Goal: Task Accomplishment & Management: Use online tool/utility

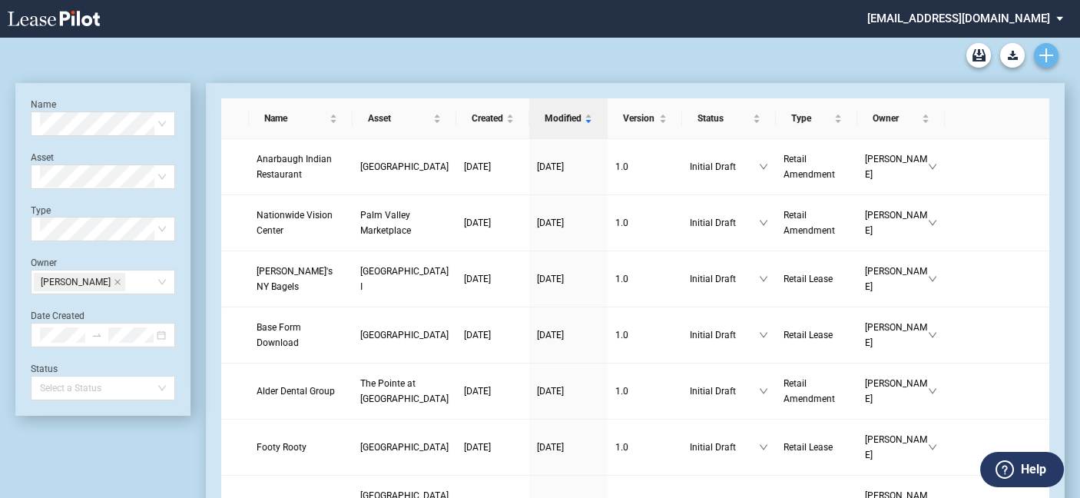
click at [1047, 58] on icon "Create new document" at bounding box center [1046, 55] width 14 height 14
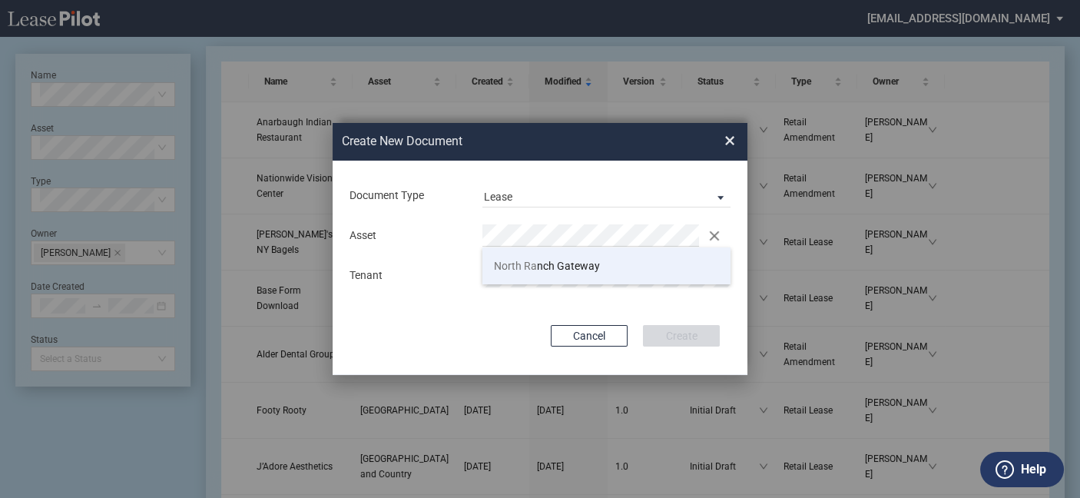
click at [579, 264] on span "North Ra nch Gateway" at bounding box center [547, 266] width 106 height 12
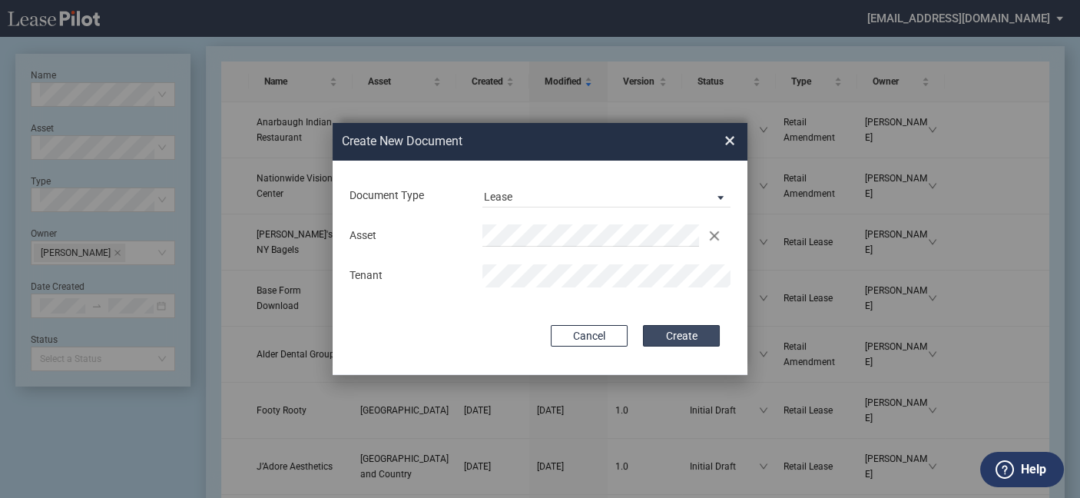
click at [692, 336] on button "Create" at bounding box center [681, 336] width 77 height 22
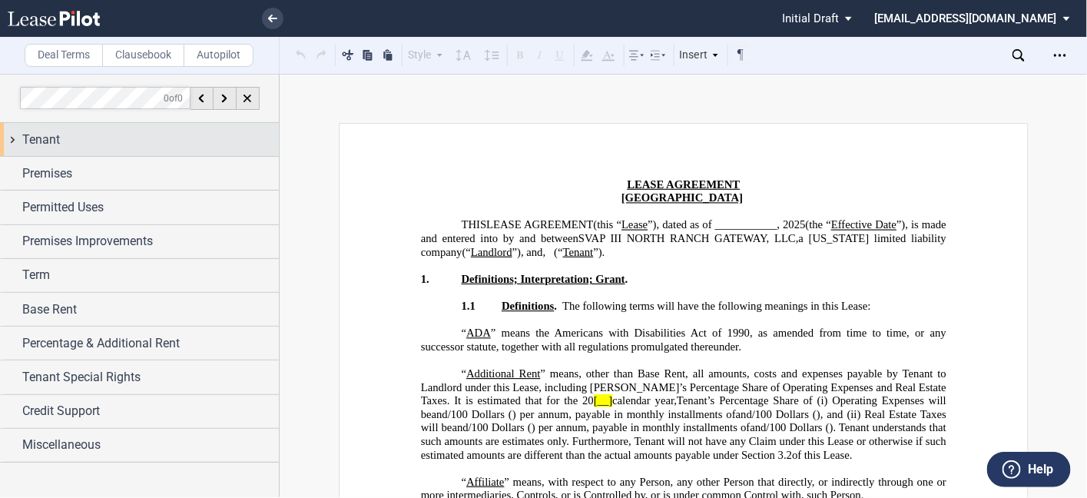
click at [88, 141] on div "Tenant" at bounding box center [150, 140] width 256 height 18
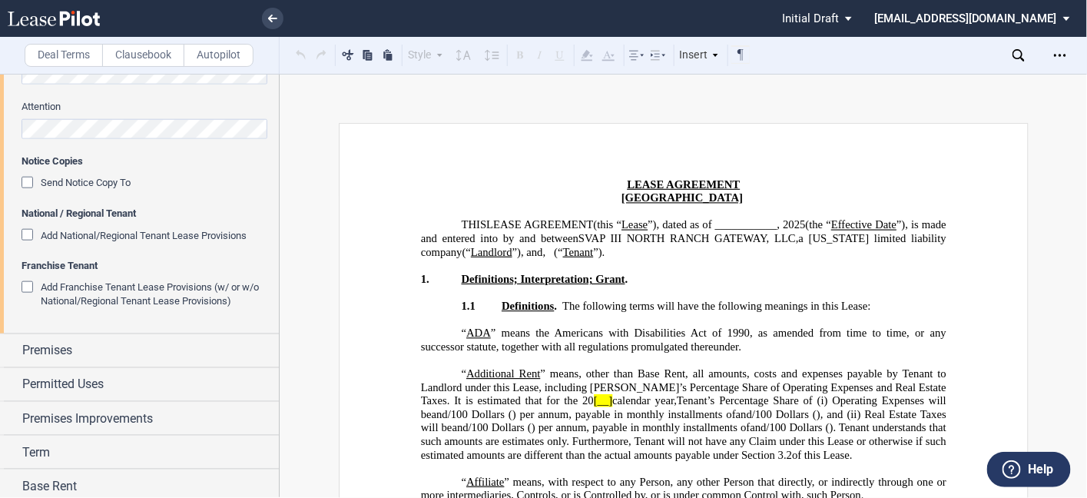
scroll to position [537, 0]
click at [23, 237] on div "Add National/Regional Tenant Lease Provisions" at bounding box center [29, 235] width 15 height 15
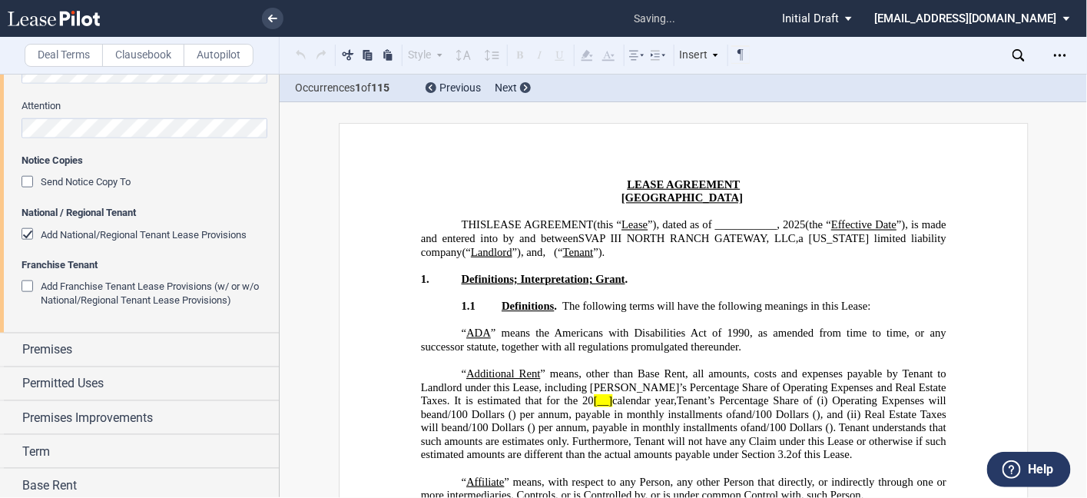
scroll to position [1841, 0]
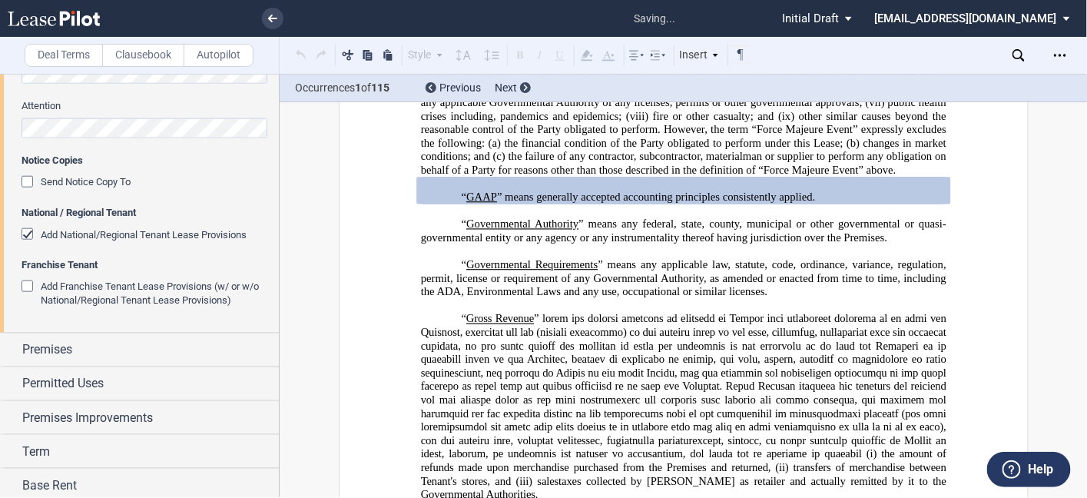
click at [25, 288] on div "Add Franchise Tenant Lease Provisions (w/ or w/o National/Regional Tenant Lease…" at bounding box center [29, 287] width 15 height 15
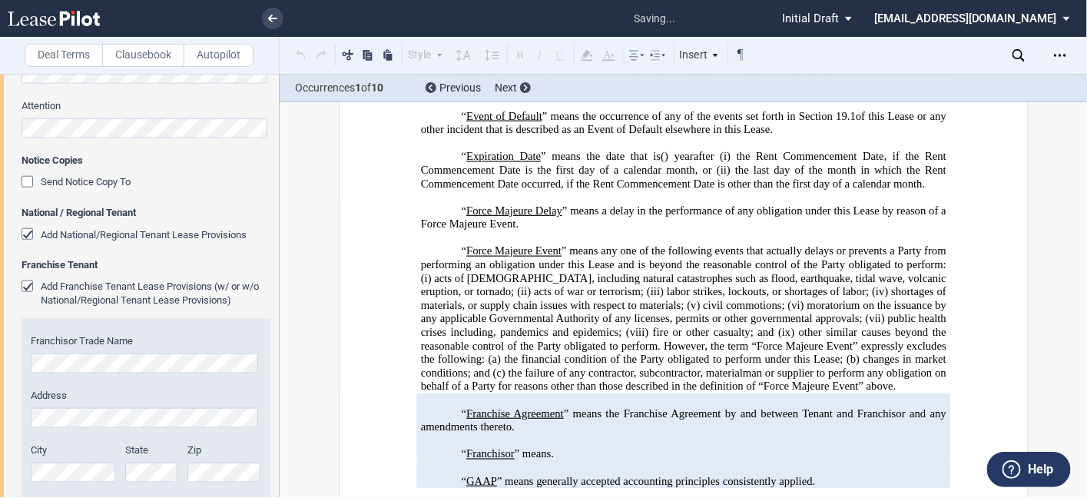
scroll to position [2060, 0]
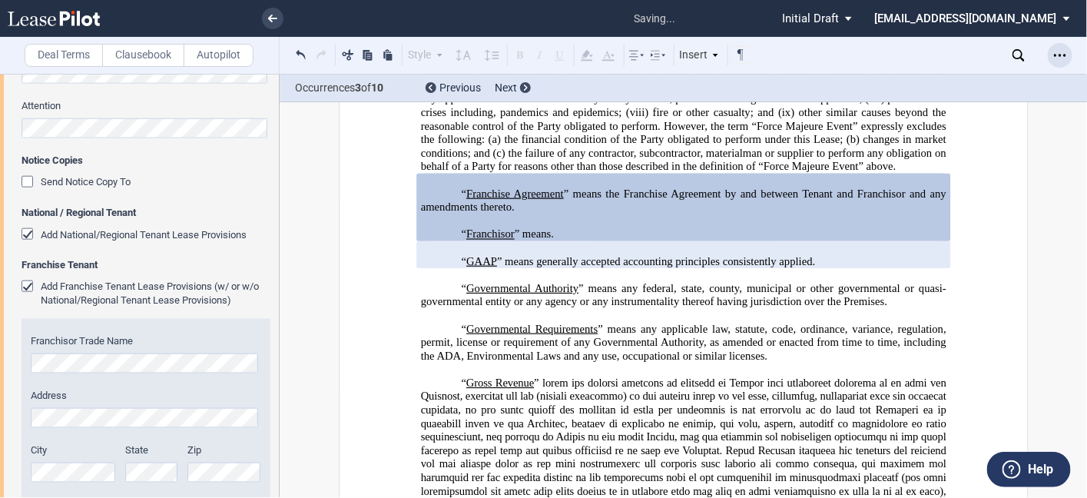
click at [1063, 51] on icon "Open Lease options menu" at bounding box center [1060, 55] width 12 height 12
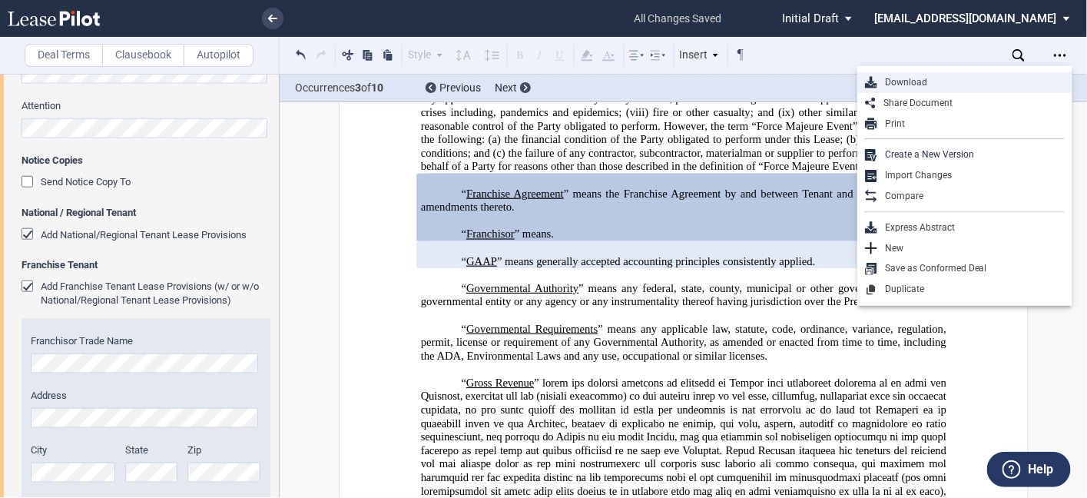
click at [955, 78] on div "Download" at bounding box center [970, 82] width 187 height 13
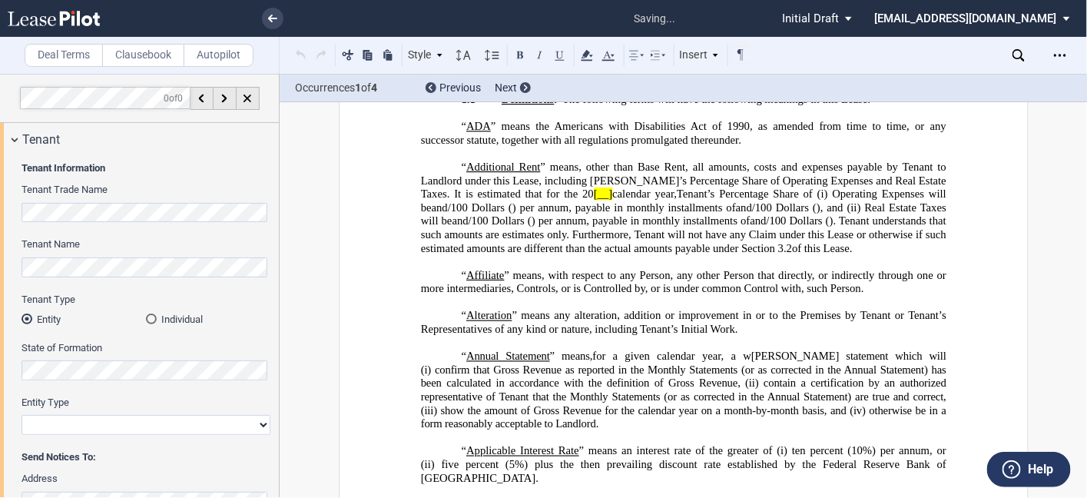
scroll to position [16, 0]
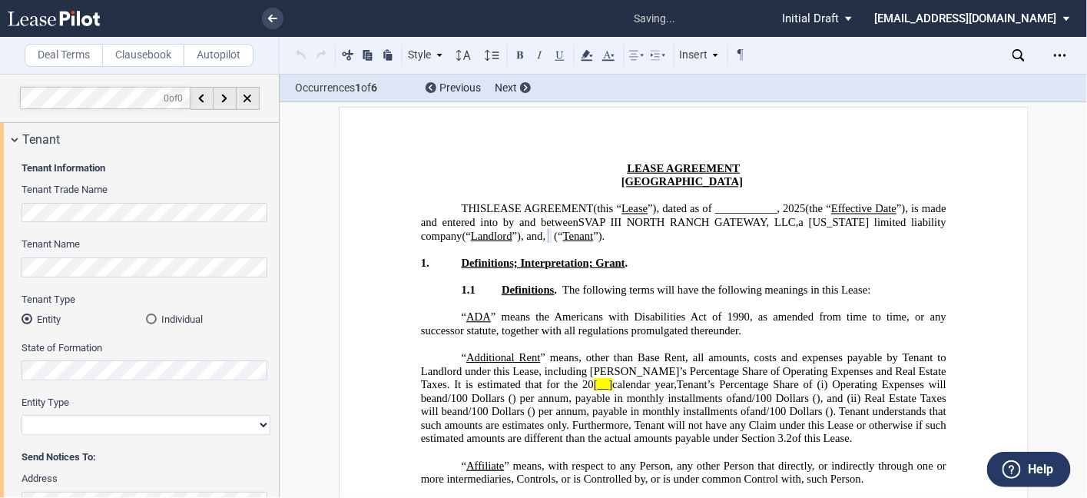
select select "limited liability company"
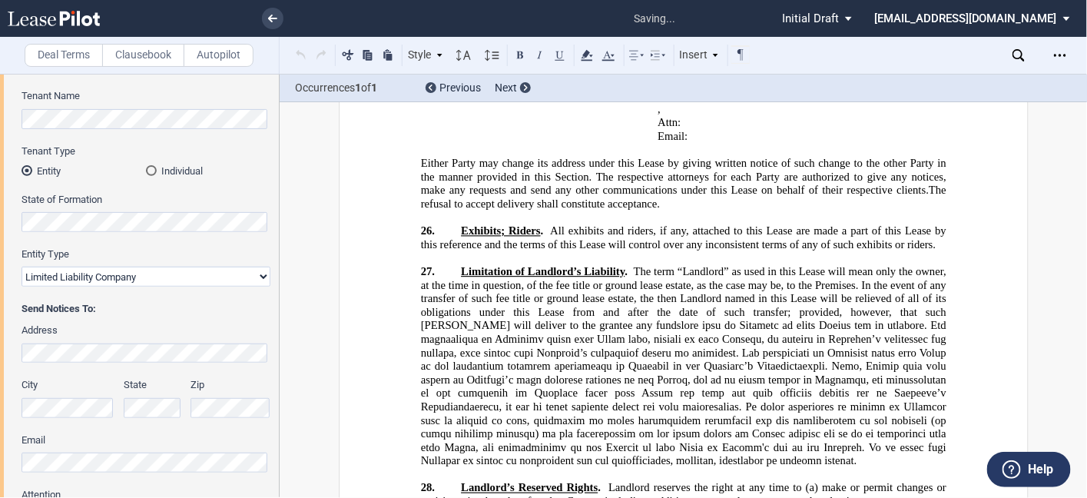
scroll to position [379, 0]
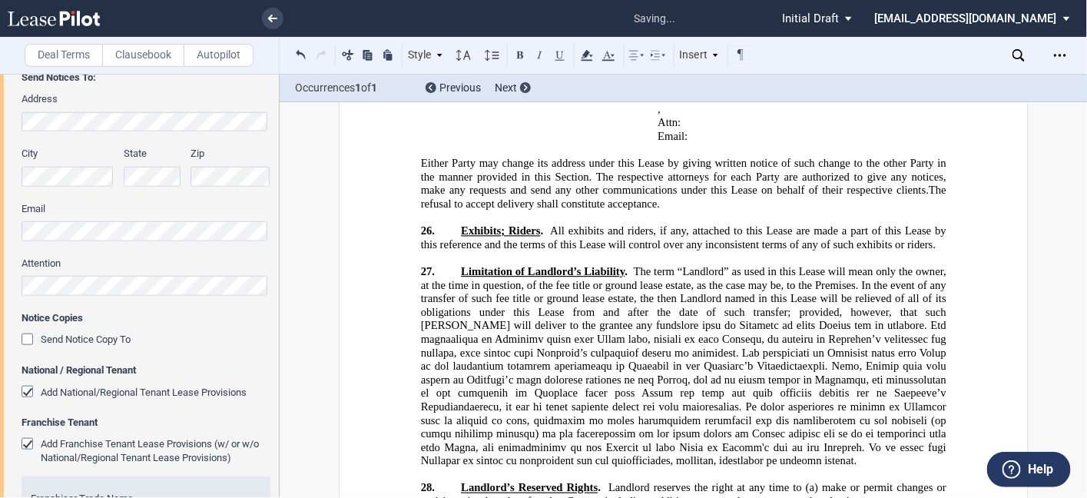
click at [22, 339] on div "Send Notice Copy To" at bounding box center [29, 340] width 15 height 15
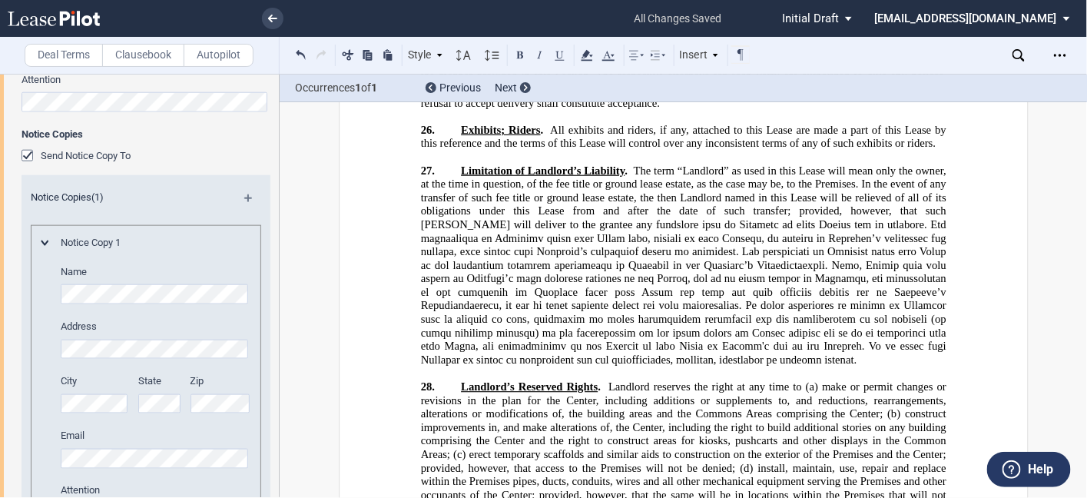
scroll to position [561, 0]
click at [26, 157] on div "Send Notice Copy To" at bounding box center [29, 158] width 15 height 15
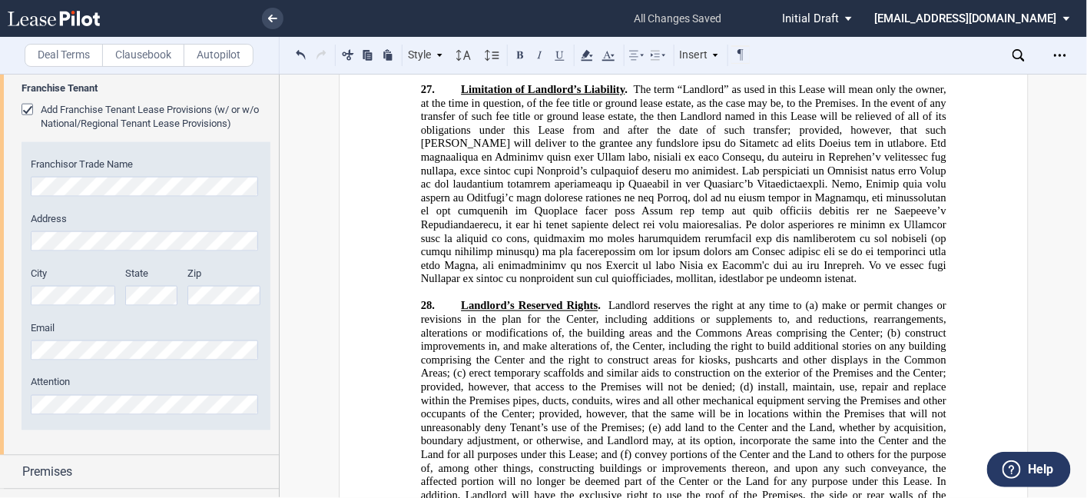
scroll to position [714, 0]
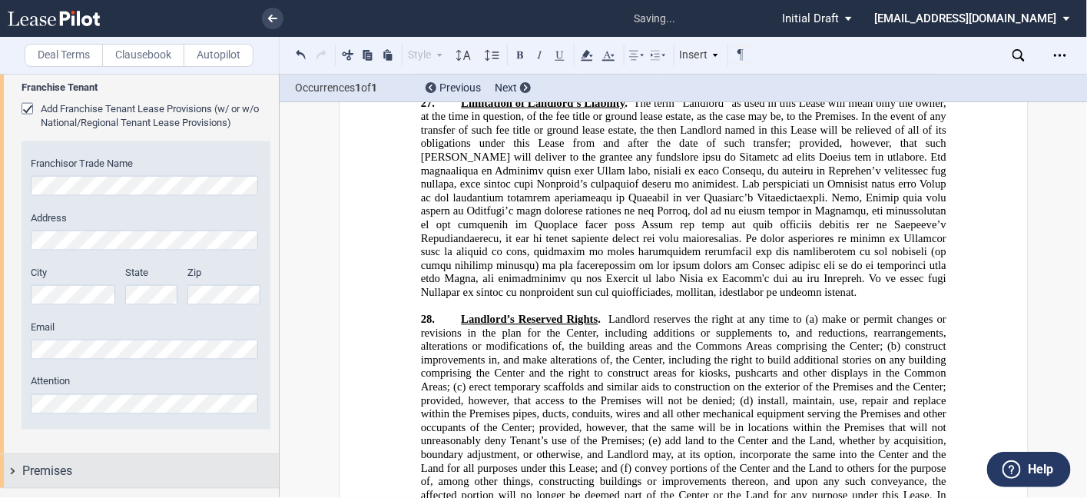
click at [106, 466] on div "Premises" at bounding box center [150, 471] width 256 height 18
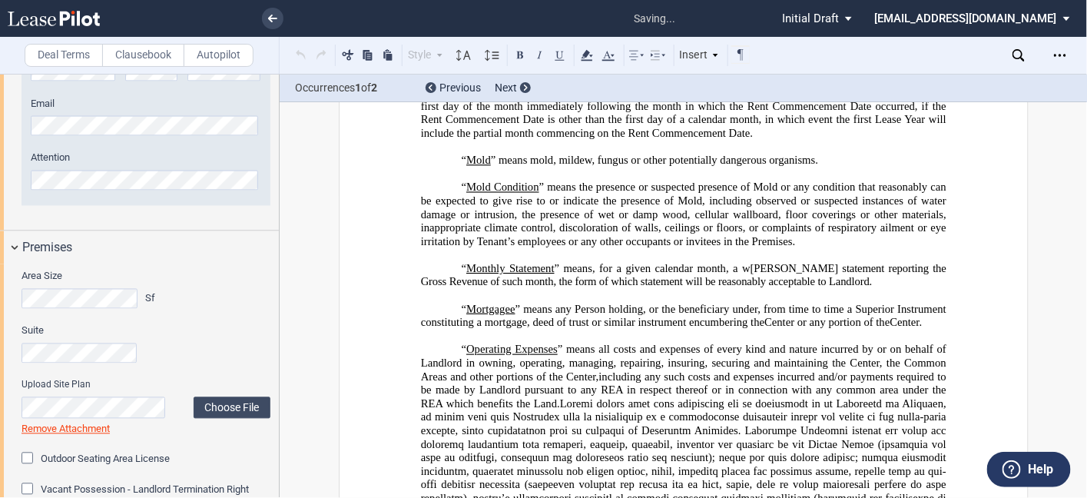
scroll to position [4753, 0]
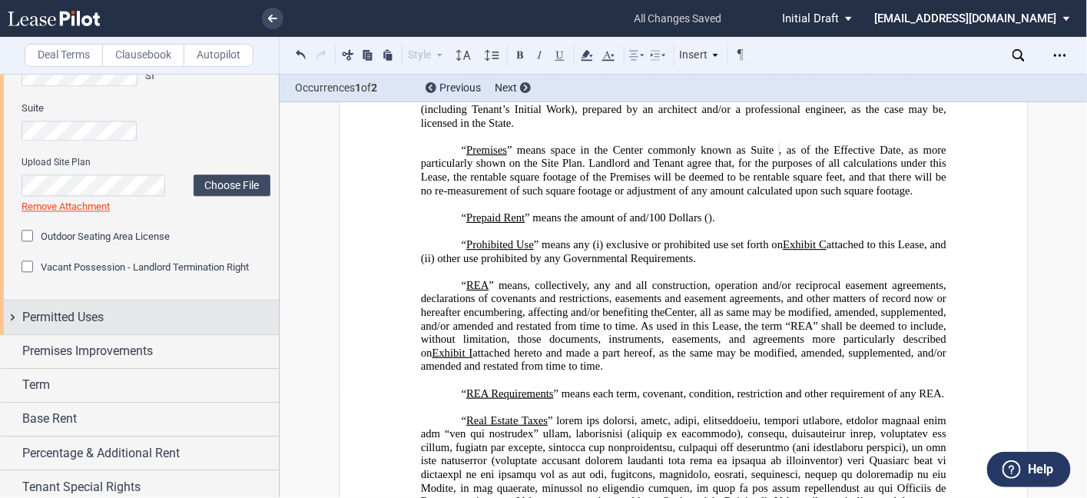
click at [58, 321] on span "Permitted Uses" at bounding box center [62, 317] width 81 height 18
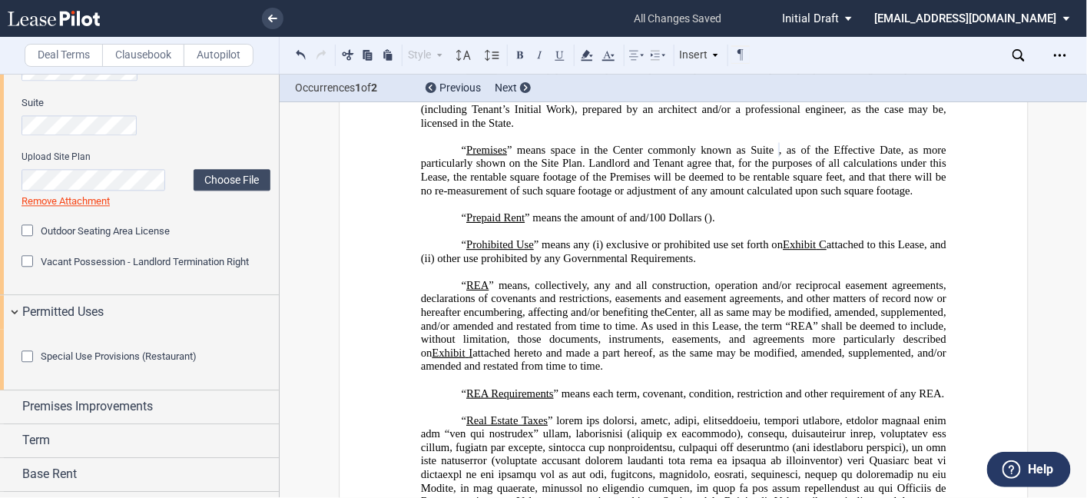
scroll to position [1167, 0]
click at [684, 48] on span "; provided, however, in no event will Tenant violate any Prohibited Use." at bounding box center [684, 35] width 528 height 26
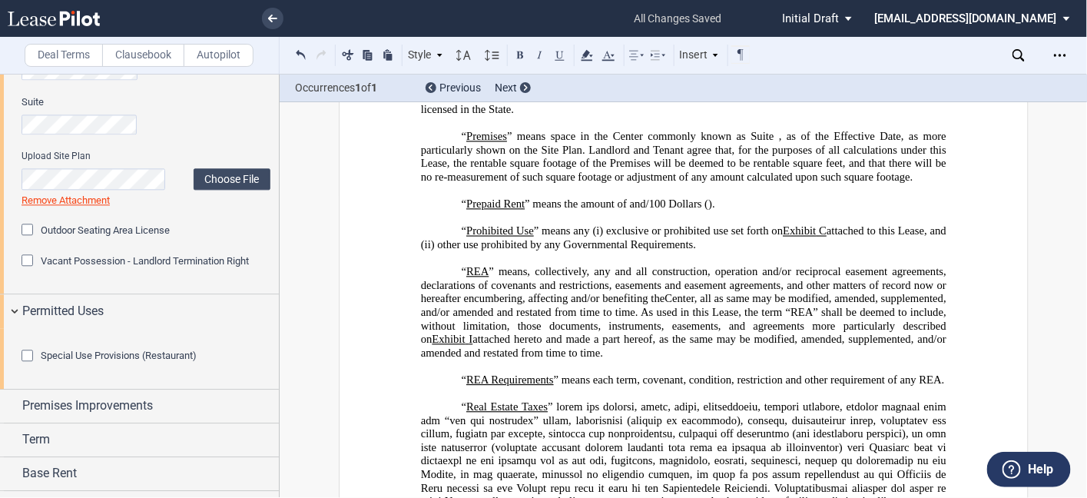
click at [198, 379] on editor-control "Special Use Provisions (Restaurant)" at bounding box center [146, 364] width 249 height 31
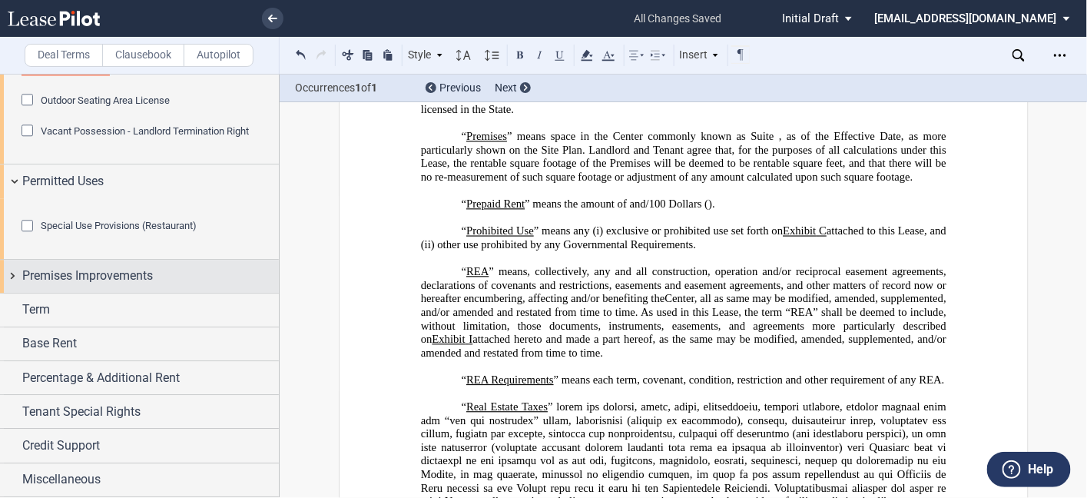
scroll to position [1320, 0]
click at [98, 293] on div "Premises Improvements" at bounding box center [139, 276] width 279 height 33
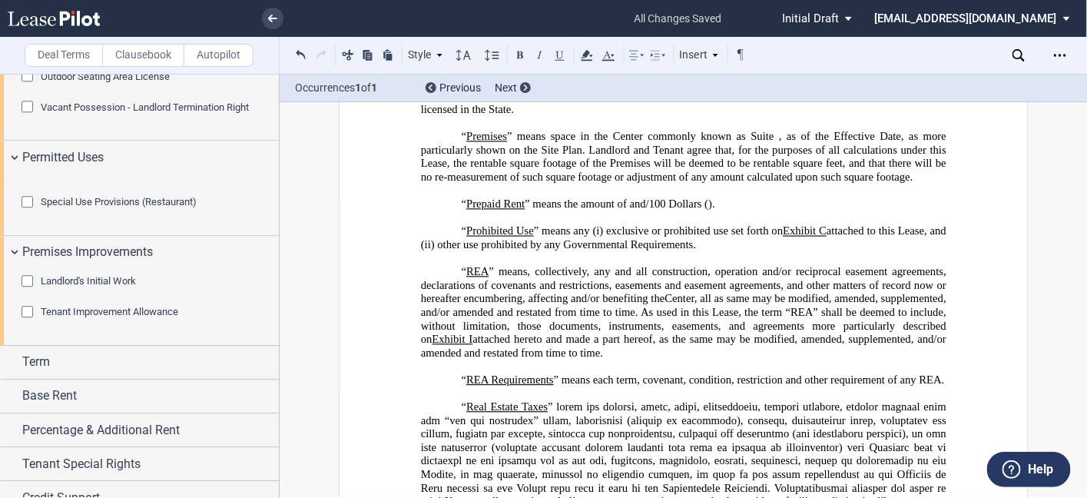
click at [30, 321] on div "Tenant Improvement Allowance" at bounding box center [29, 313] width 15 height 15
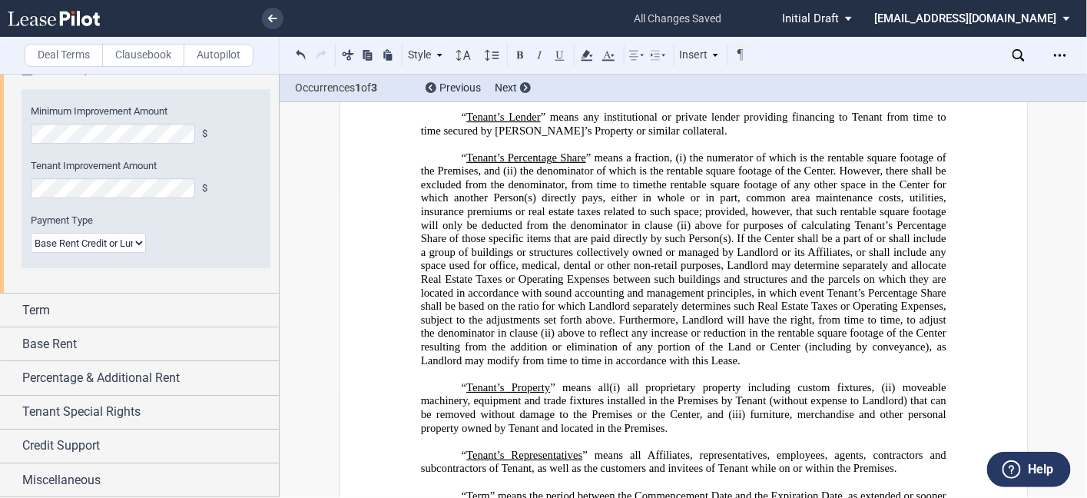
scroll to position [1564, 0]
click at [139, 253] on select "Lump Sum Base Rent Credit or Lump Sum Progress Payments" at bounding box center [88, 243] width 115 height 20
click at [31, 253] on select "Lump Sum Base Rent Credit or Lump Sum Progress Payments" at bounding box center [88, 243] width 115 height 20
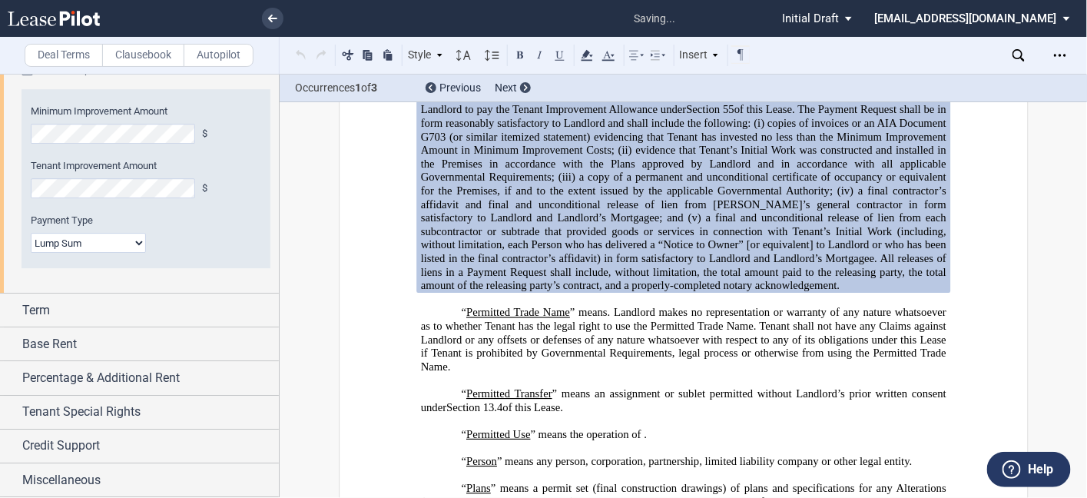
scroll to position [4732, 0]
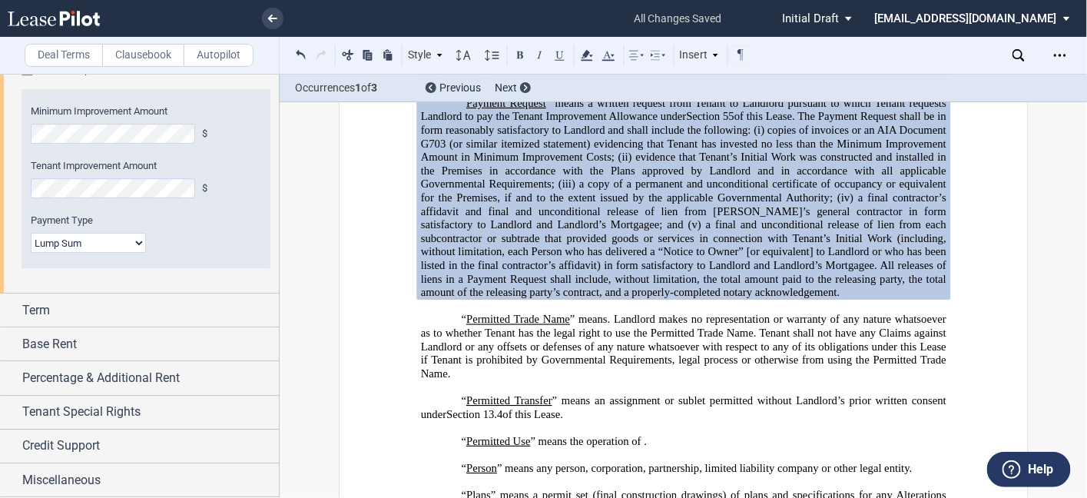
click at [140, 253] on select "Lump Sum Base Rent Credit or Lump Sum Progress Payments" at bounding box center [88, 243] width 115 height 20
select select "two"
click at [31, 253] on select "Lump Sum Base Rent Credit or Lump Sum Progress Payments" at bounding box center [88, 243] width 115 height 20
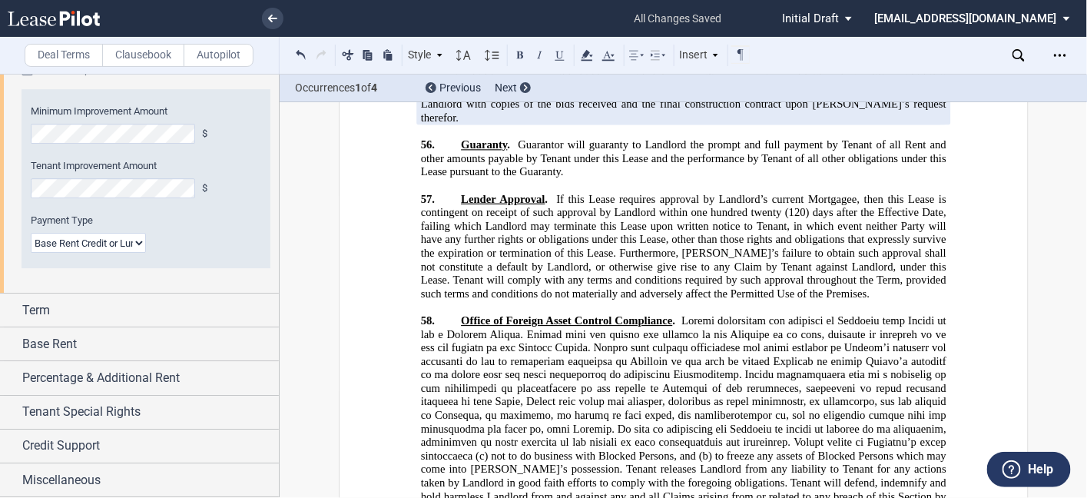
scroll to position [26881, 0]
drag, startPoint x: 461, startPoint y: 128, endPoint x: 488, endPoint y: 159, distance: 41.3
drag, startPoint x: 458, startPoint y: 123, endPoint x: 802, endPoint y: 184, distance: 348.7
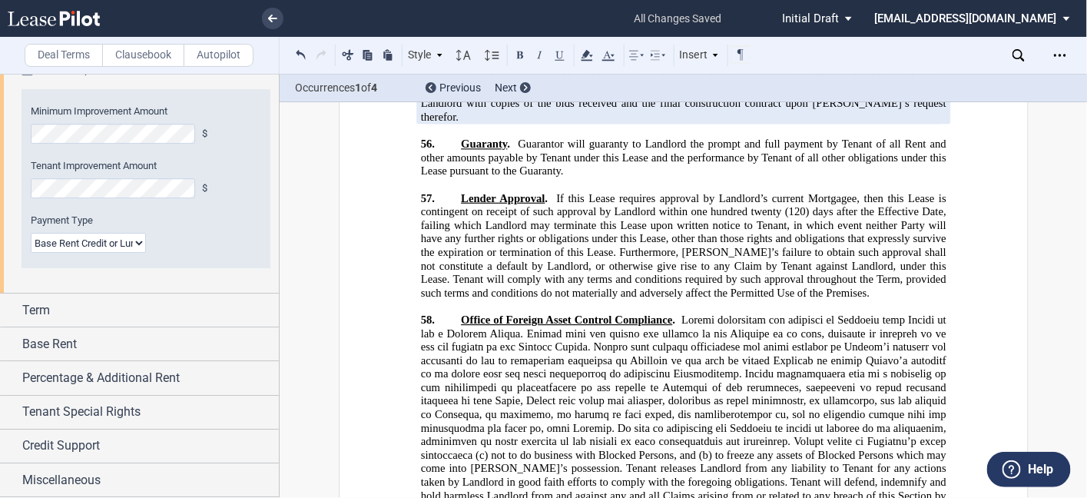
copy span "Landlord will have the option, in its sole discretion, to elect to either (a) a…"
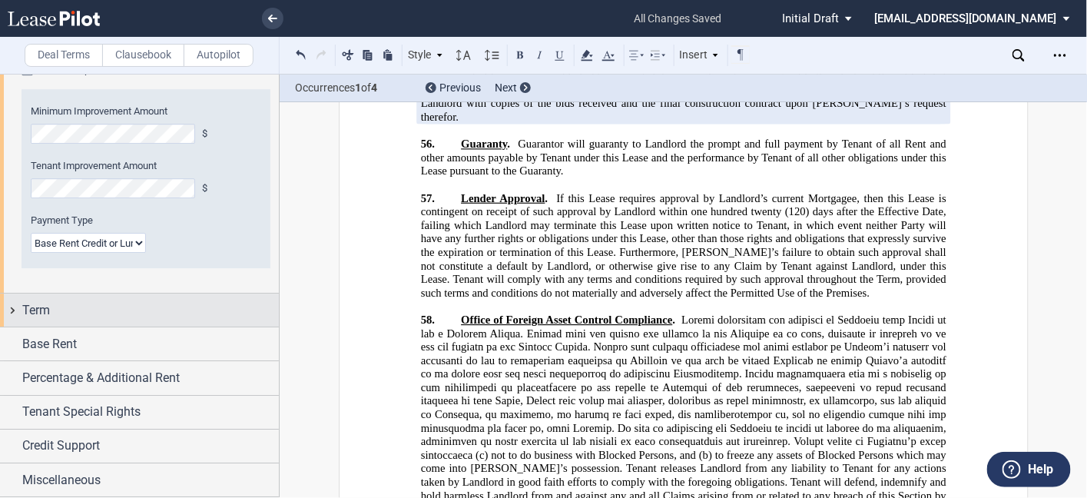
click at [196, 319] on div "Term" at bounding box center [150, 310] width 256 height 18
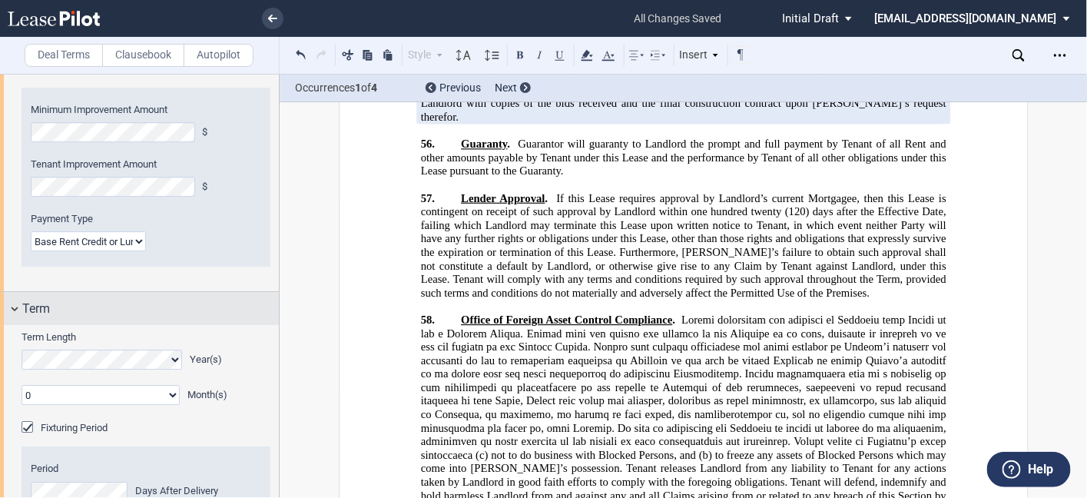
click at [223, 318] on div "Term" at bounding box center [150, 309] width 256 height 18
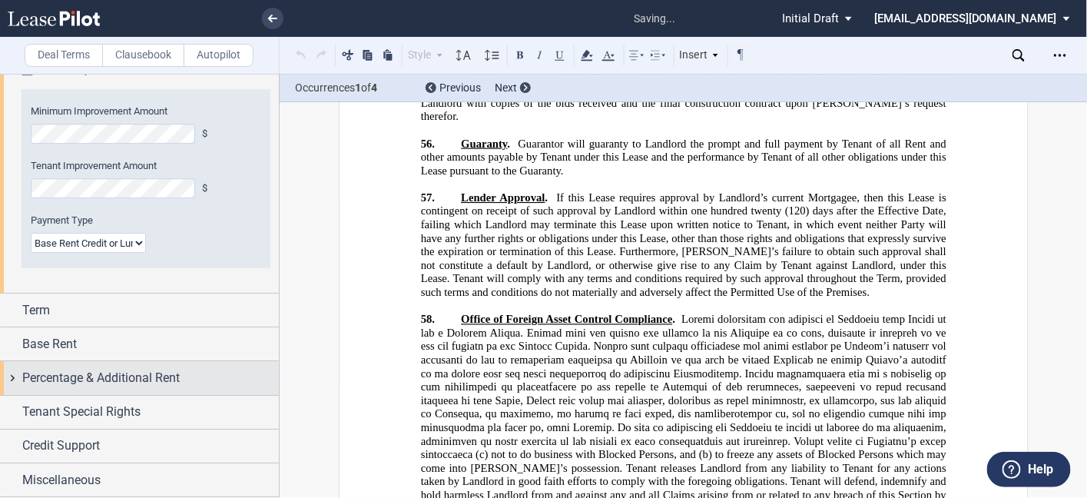
scroll to position [737, 0]
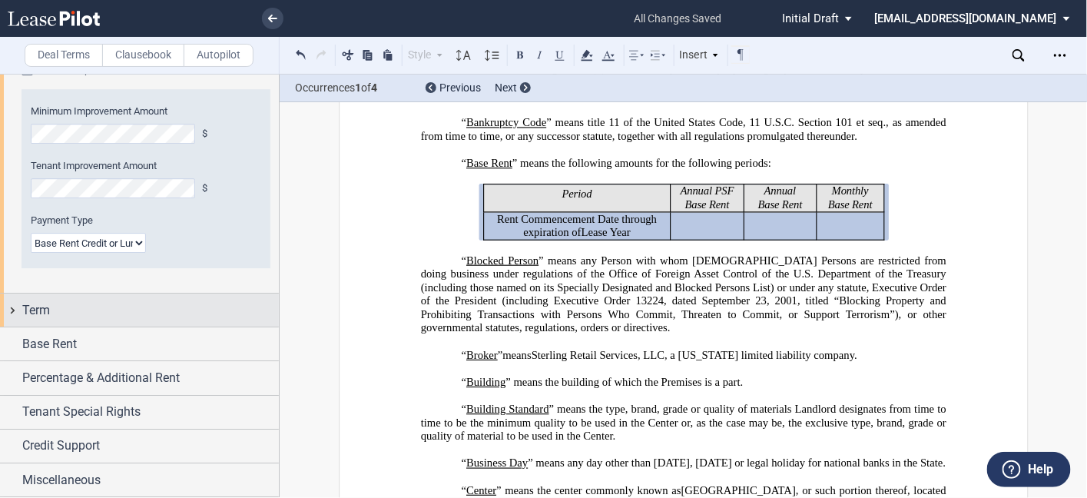
click at [159, 313] on div "Term" at bounding box center [150, 310] width 256 height 18
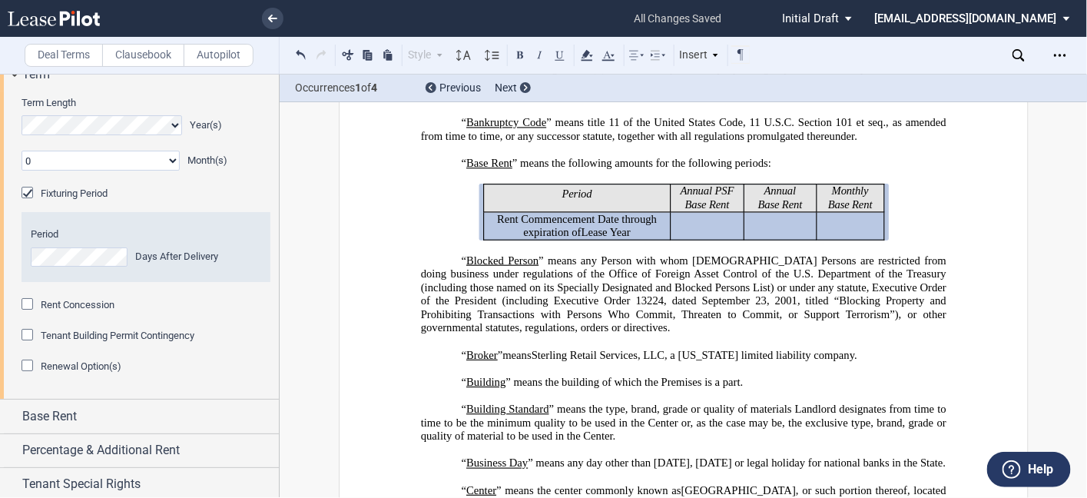
scroll to position [1799, 0]
click at [25, 201] on div "Fixturing Period" at bounding box center [29, 193] width 15 height 15
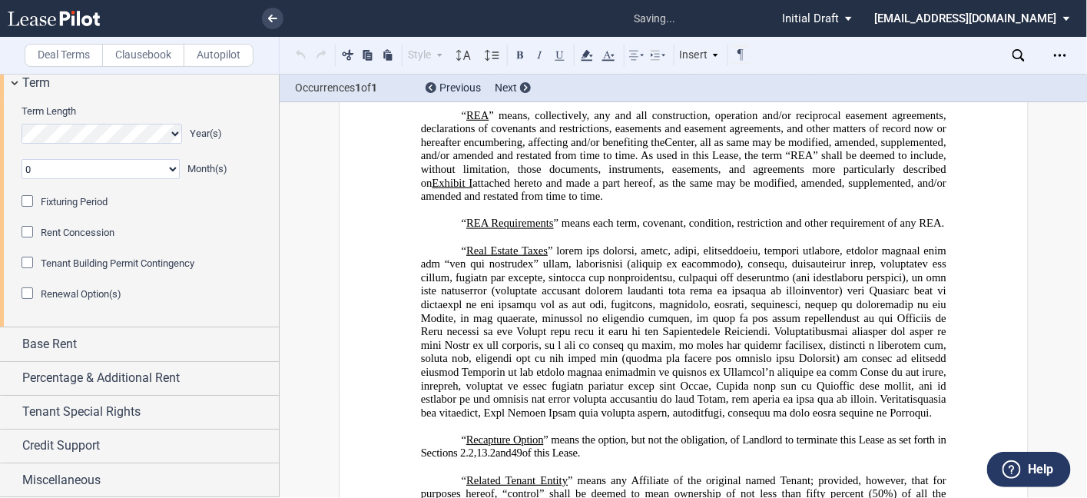
scroll to position [5868, 0]
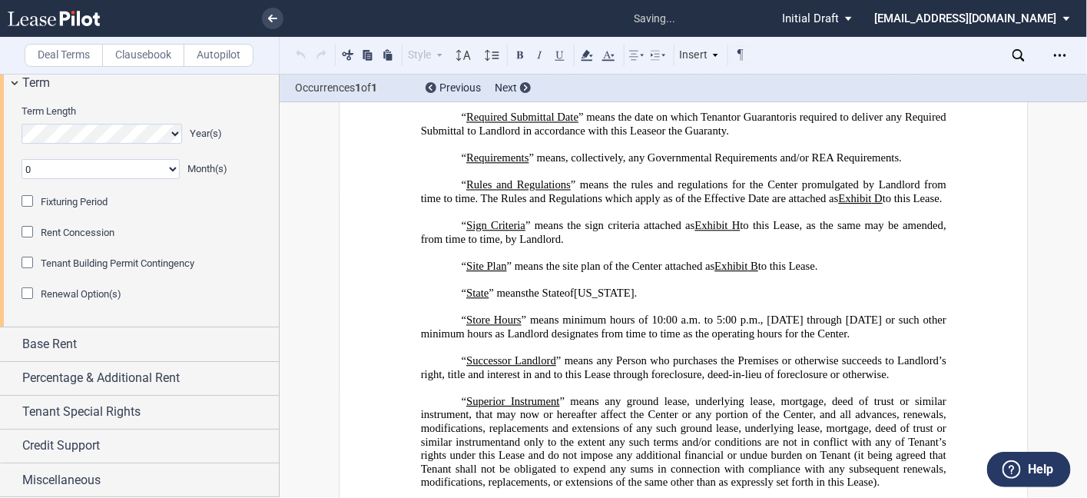
click at [25, 210] on div "Fixturing Period" at bounding box center [29, 202] width 15 height 15
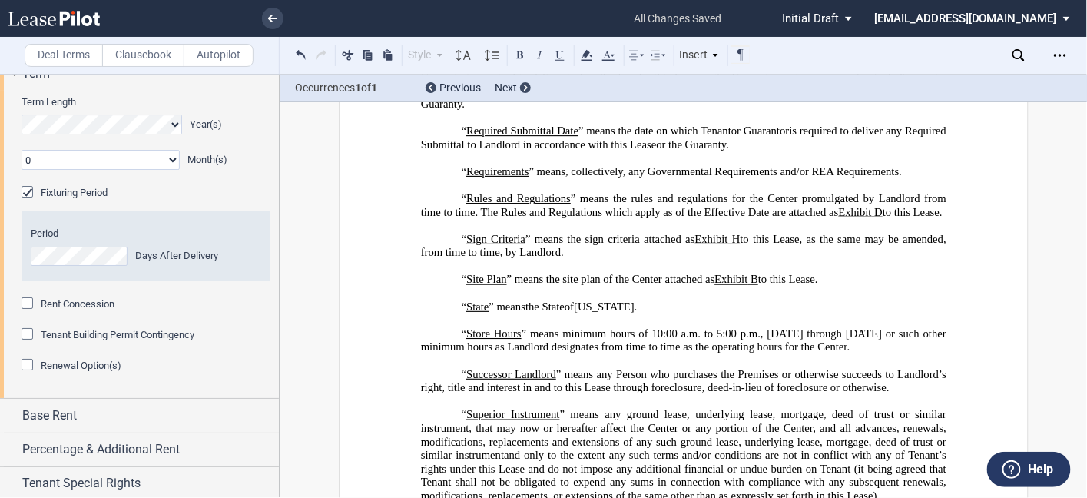
click at [100, 309] on span "Rent Concession" at bounding box center [78, 304] width 74 height 12
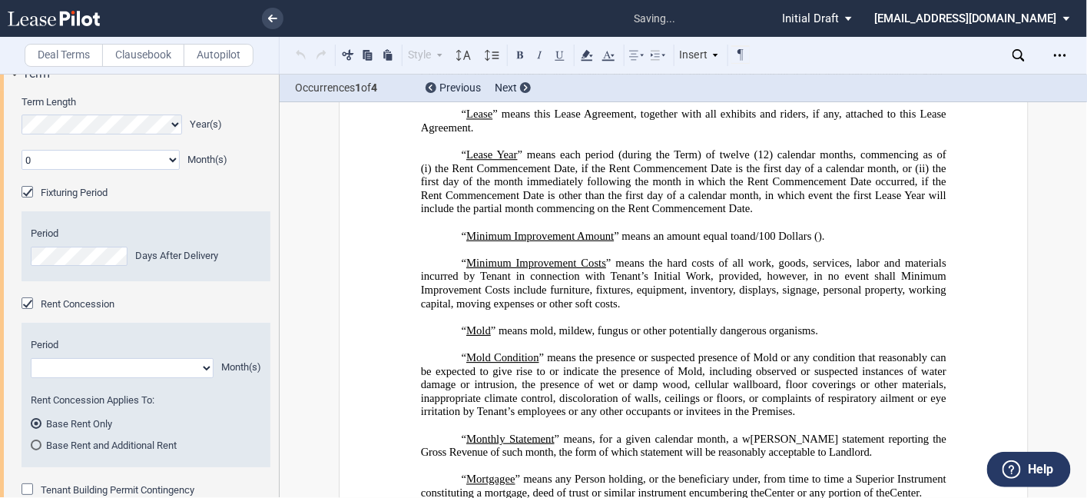
scroll to position [737, 0]
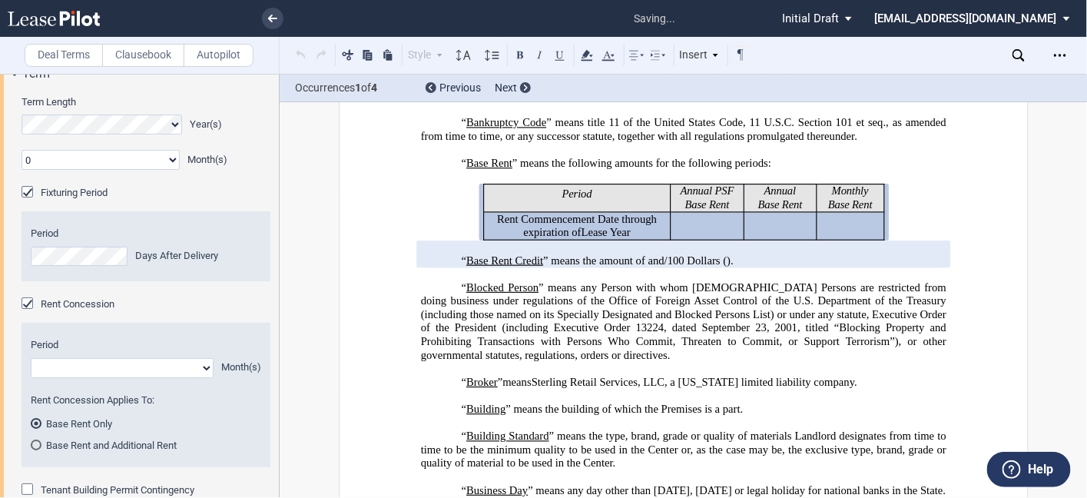
click at [137, 378] on select "1 2 3 4 5 6 7 8 9 10 11" at bounding box center [122, 368] width 183 height 20
select select "number:2"
click at [31, 378] on select "1 2 3 4 5 6 7 8 9 10 11" at bounding box center [122, 368] width 183 height 20
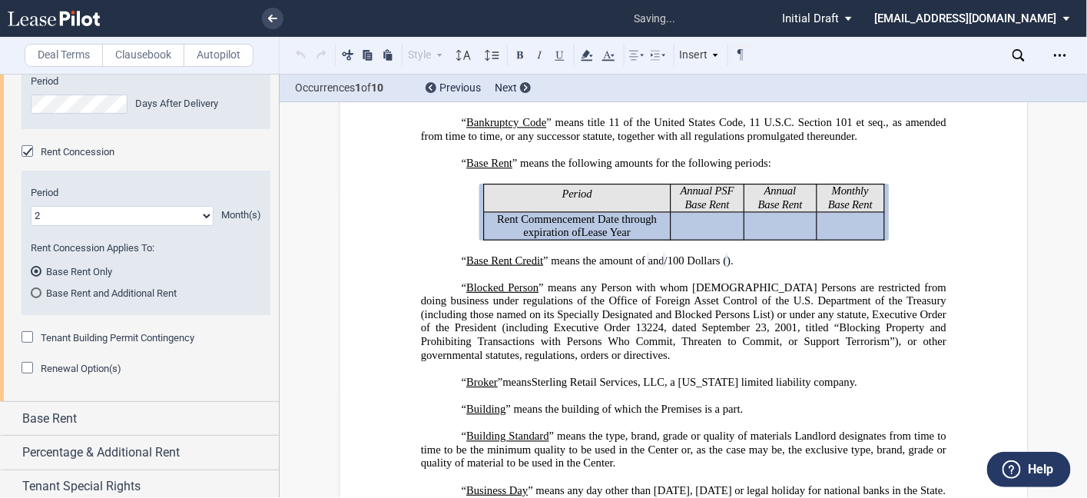
scroll to position [1951, 0]
click at [29, 346] on div "Tenant Building Permit Contingency" at bounding box center [29, 337] width 15 height 15
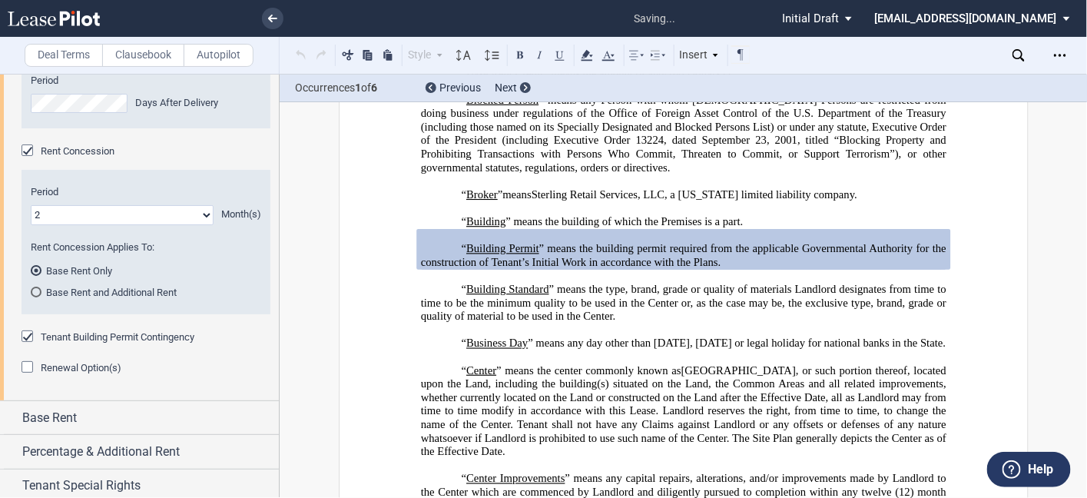
scroll to position [966, 0]
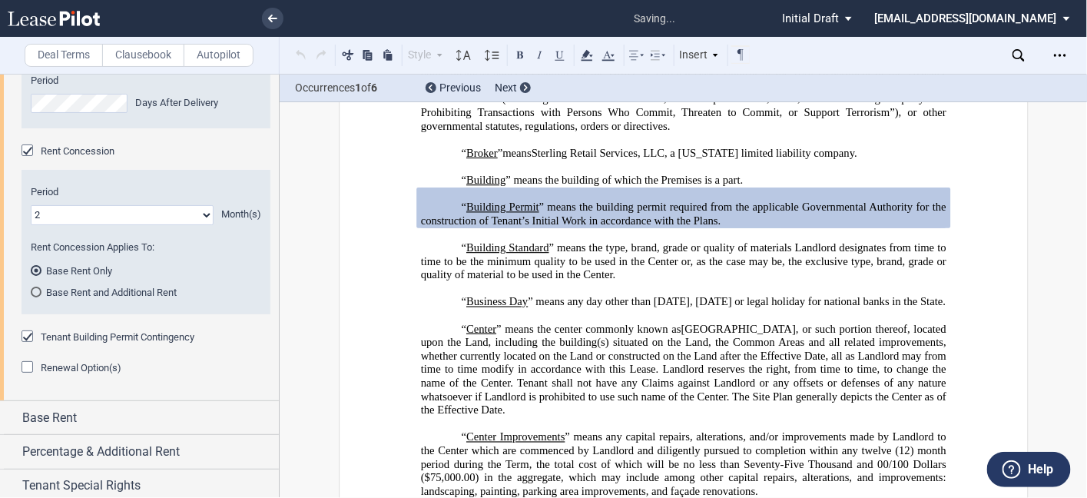
click at [29, 376] on div "Renewal Option(s)" at bounding box center [29, 368] width 15 height 15
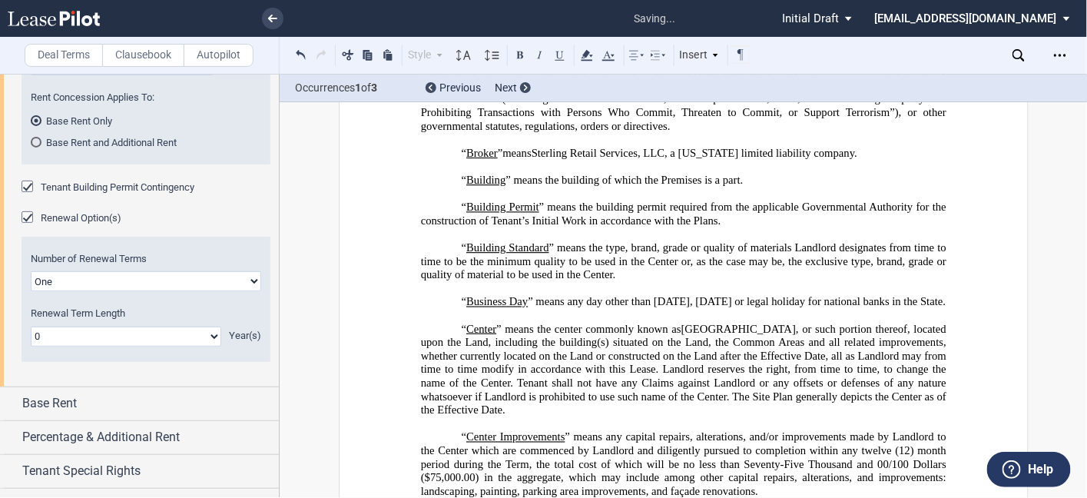
scroll to position [2102, 0]
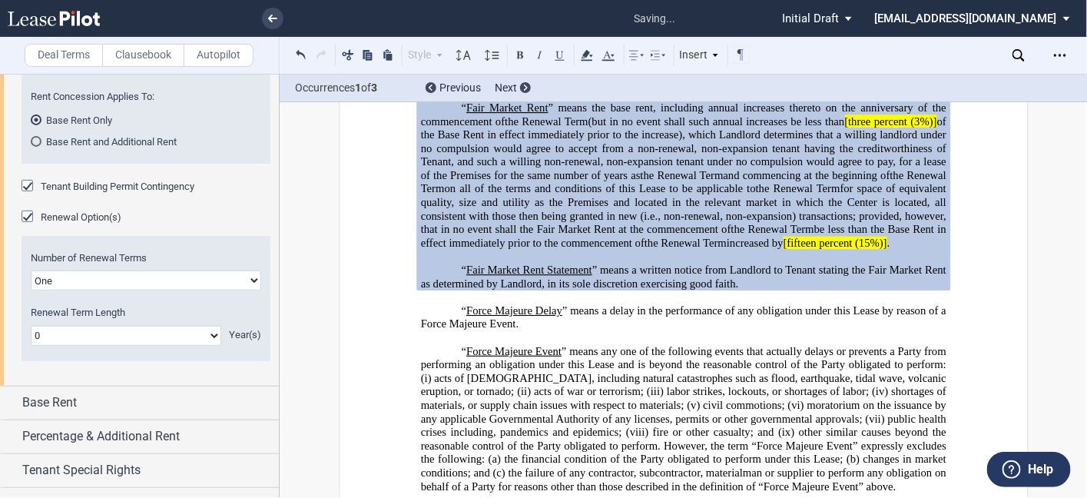
click at [84, 290] on select "One Two" at bounding box center [146, 280] width 230 height 20
select select "2"
click at [31, 290] on select "One Two" at bounding box center [146, 280] width 230 height 20
click at [80, 346] on select "0 1 2 3 4 5 6 7 8 9 10 11 12 13 14 15 16 17 18 19 20" at bounding box center [126, 336] width 190 height 20
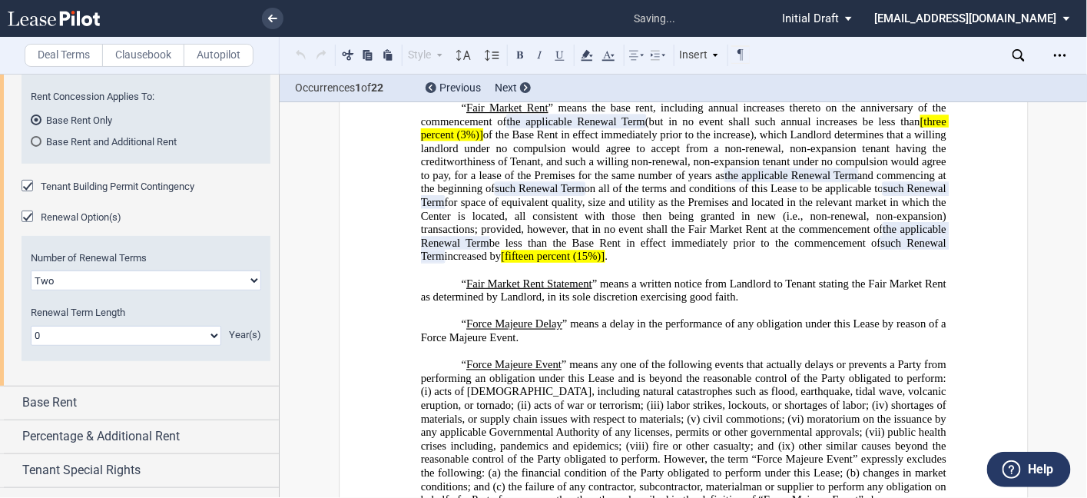
select select "number:5"
click at [31, 346] on select "0 1 2 3 4 5 6 7 8 9 10 11 12 13 14 15 16 17 18 19 20" at bounding box center [126, 336] width 190 height 20
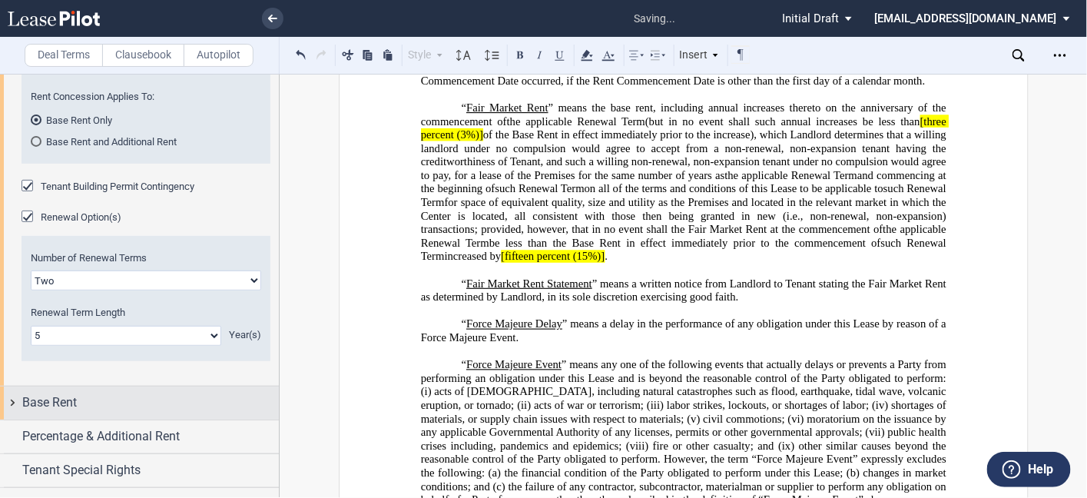
click at [85, 386] on div "Base Rent" at bounding box center [139, 402] width 279 height 33
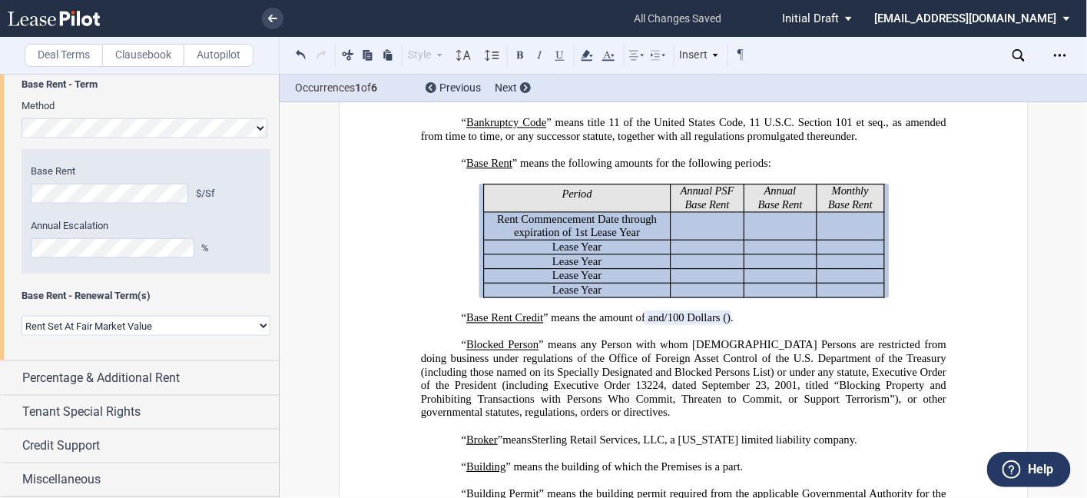
scroll to position [2533, 0]
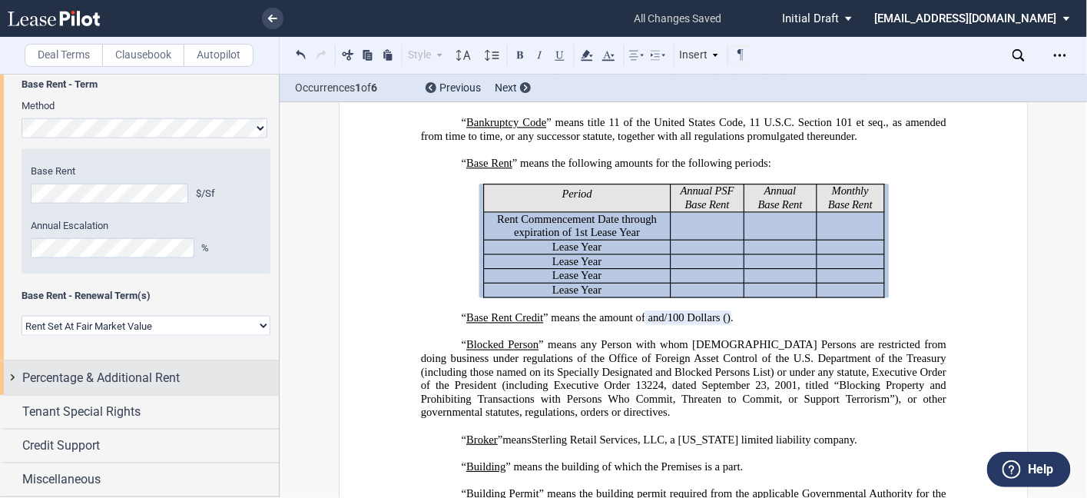
click at [146, 379] on span "Percentage & Additional Rent" at bounding box center [100, 378] width 157 height 18
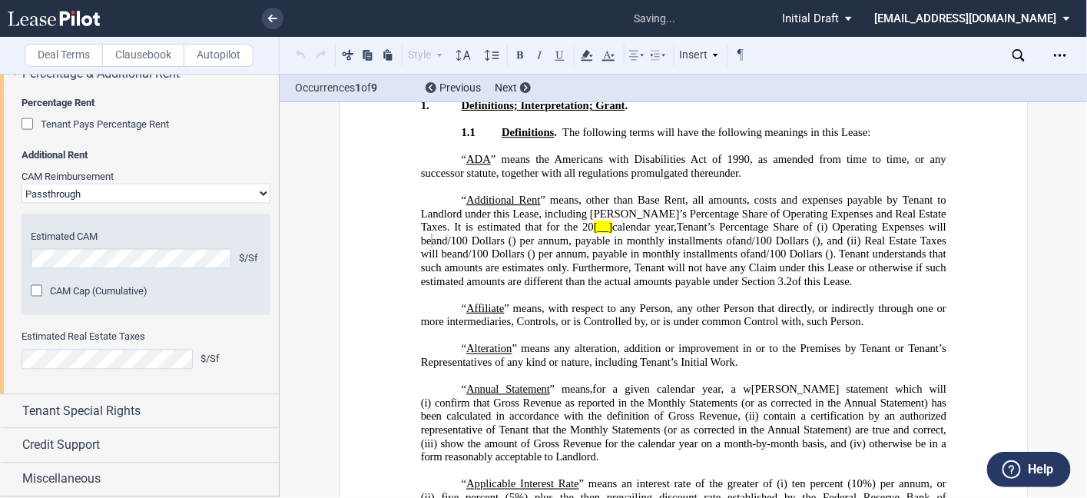
scroll to position [2837, 0]
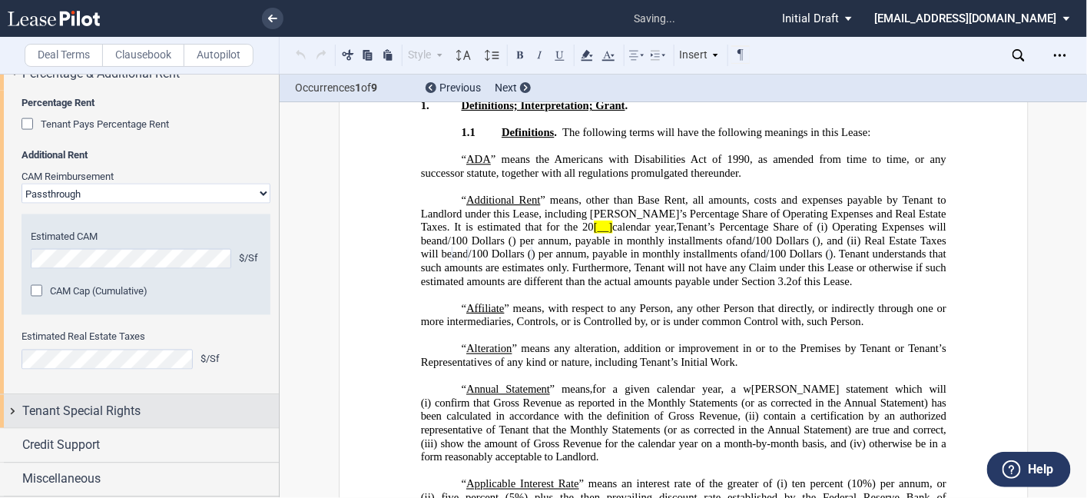
click at [54, 397] on div "Tenant Special Rights" at bounding box center [139, 411] width 279 height 33
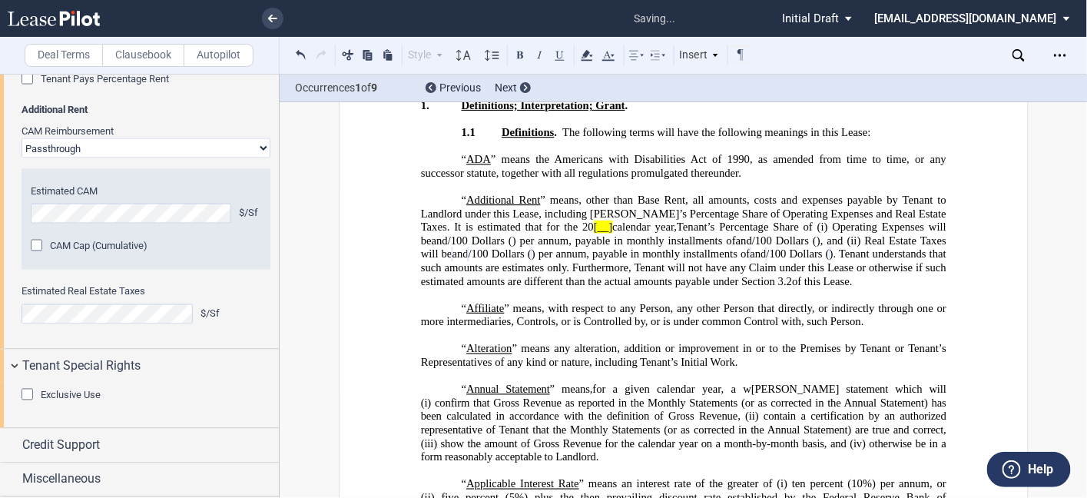
click at [28, 392] on div "Exclusive Use" at bounding box center [29, 396] width 15 height 15
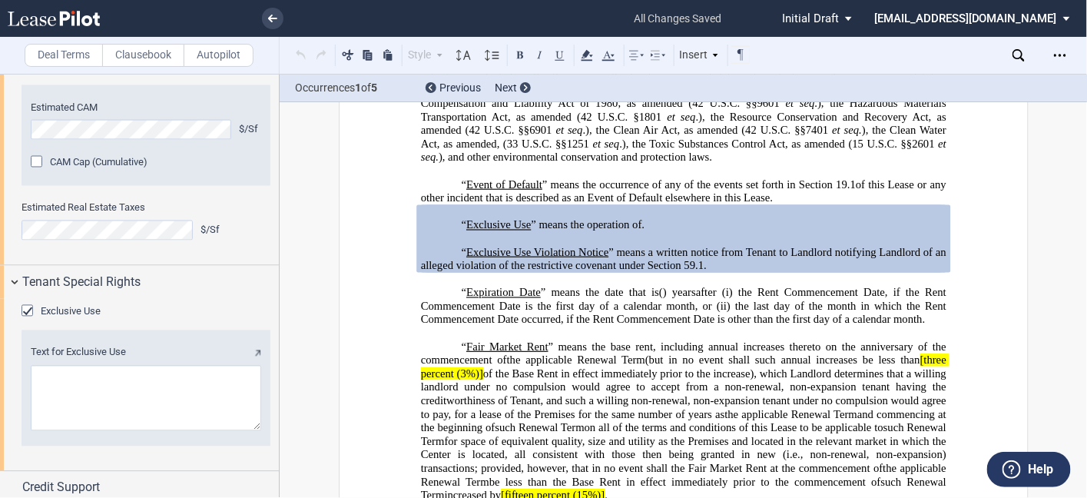
scroll to position [1986, 0]
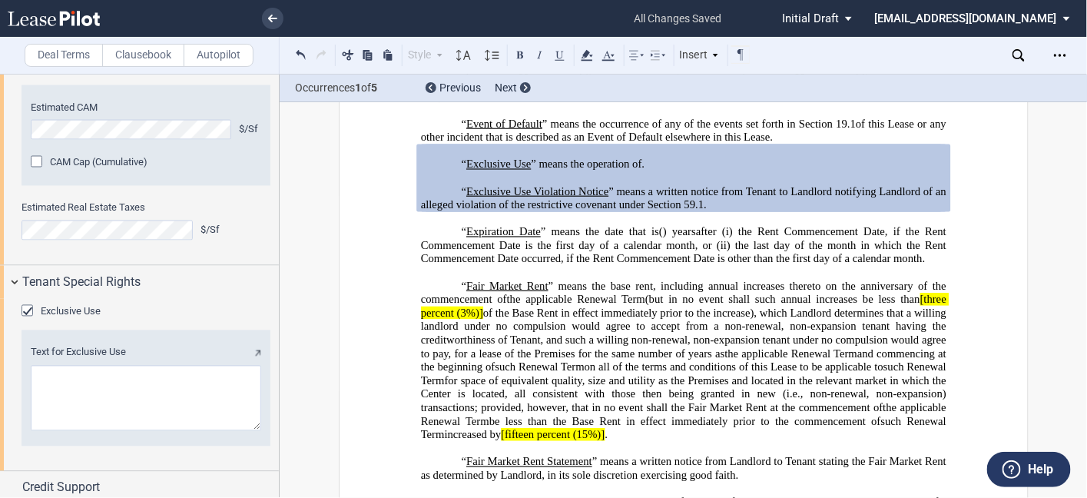
click at [72, 431] on textarea "Text for Exclusive Use" at bounding box center [146, 398] width 230 height 65
paste textarea "a business primarily providing facial and/or body waxing and hair removal servi…"
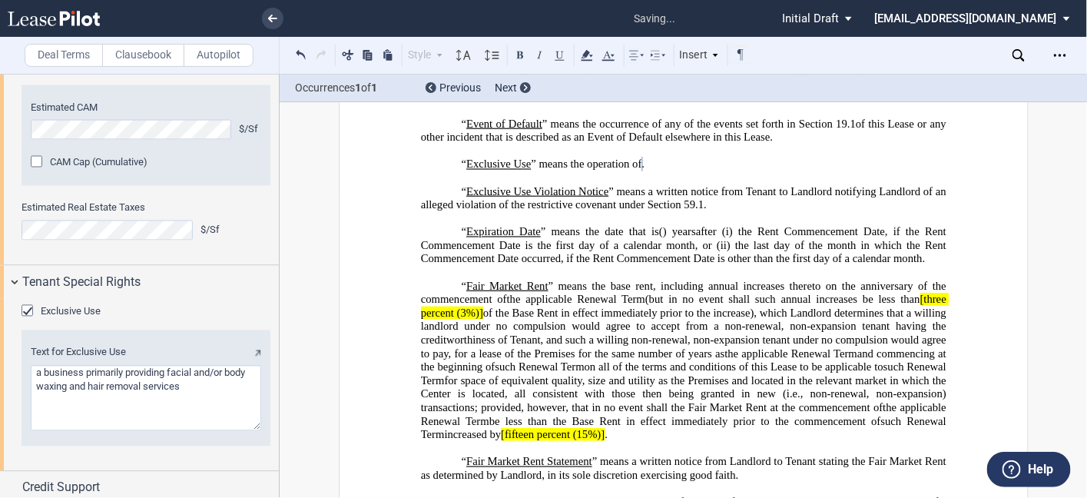
type textarea "a business primarily providing facial and/or body waxing and hair removal servi…"
click at [187, 292] on div "Tenant Special Rights" at bounding box center [150, 282] width 256 height 18
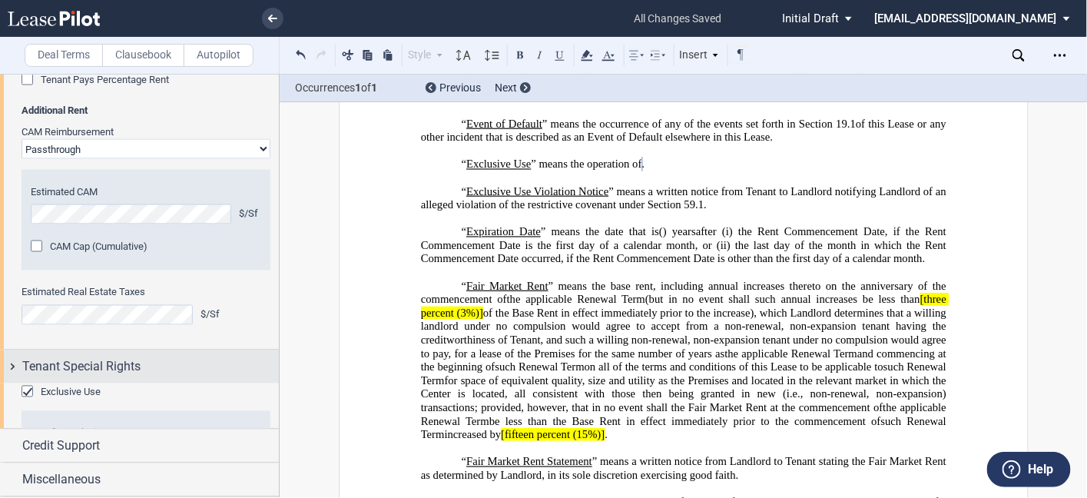
scroll to position [2837, 0]
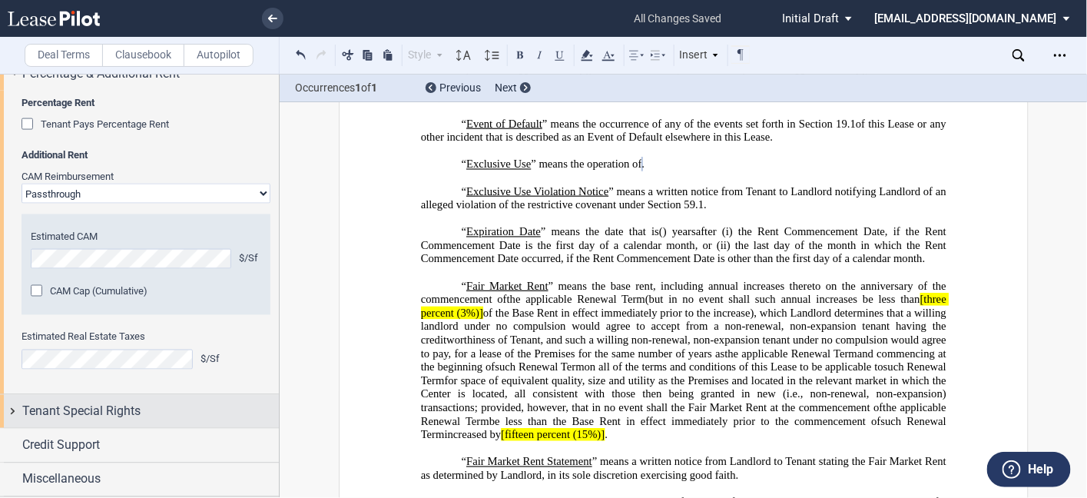
click at [166, 422] on div "Tenant Special Rights" at bounding box center [139, 411] width 279 height 33
click at [119, 412] on span "Tenant Special Rights" at bounding box center [81, 411] width 118 height 18
click at [80, 418] on span "Tenant Special Rights" at bounding box center [81, 411] width 118 height 18
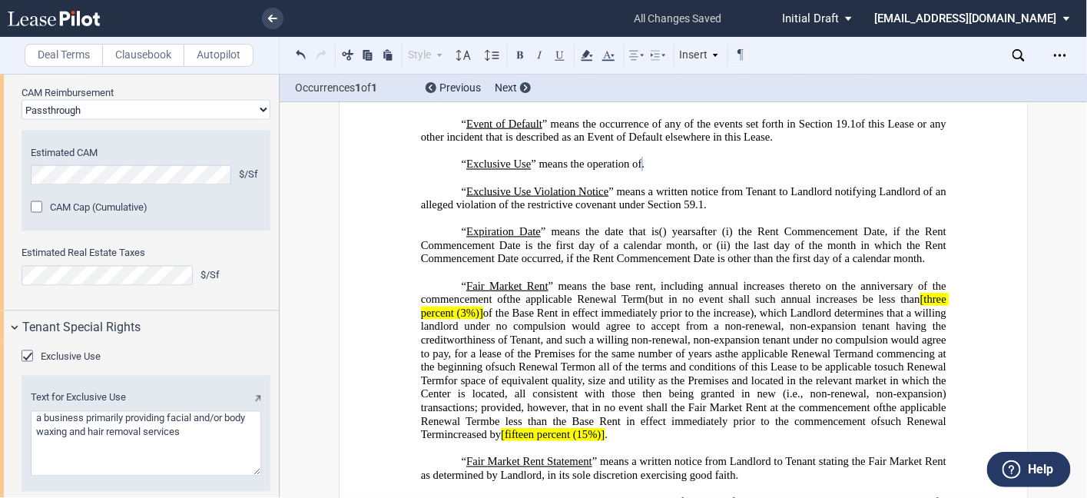
scroll to position [3008, 0]
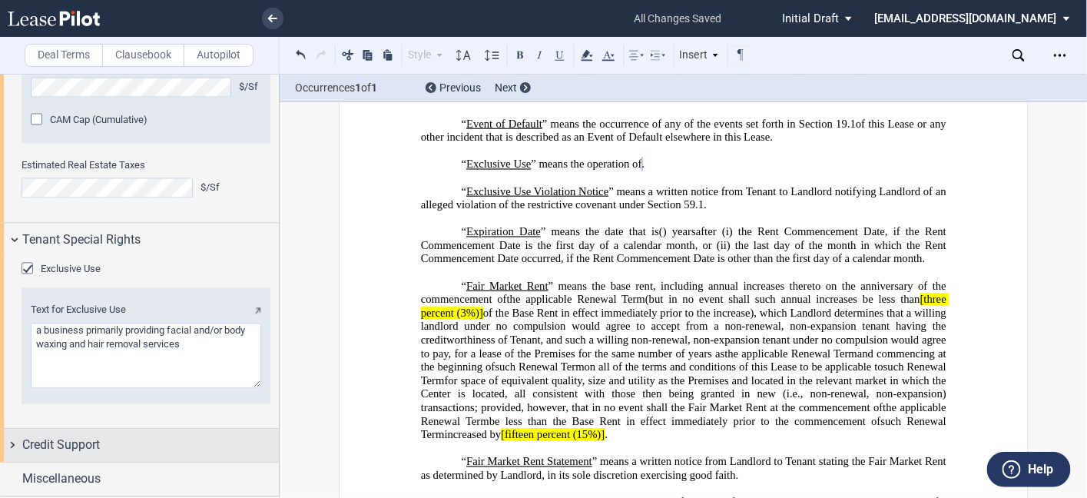
click at [87, 445] on span "Credit Support" at bounding box center [61, 445] width 78 height 18
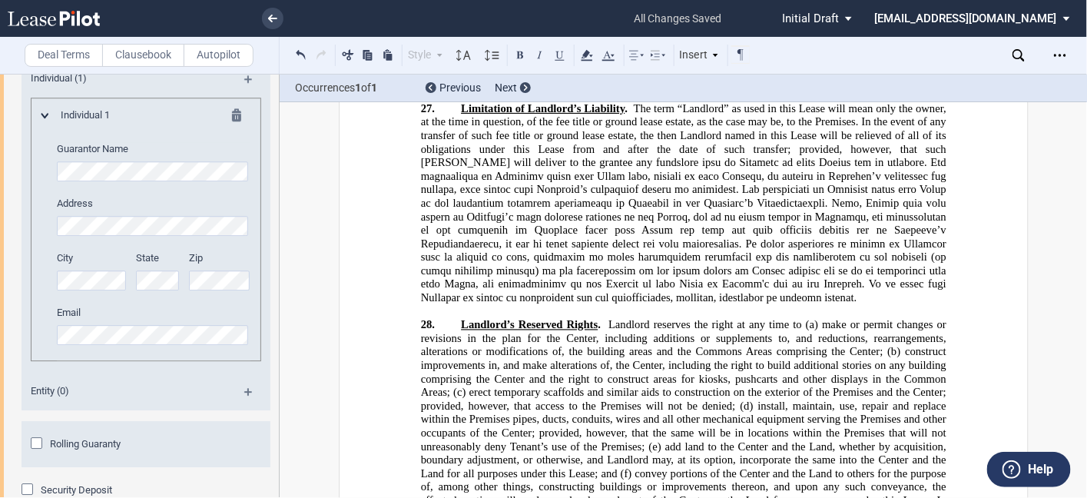
scroll to position [3392, 0]
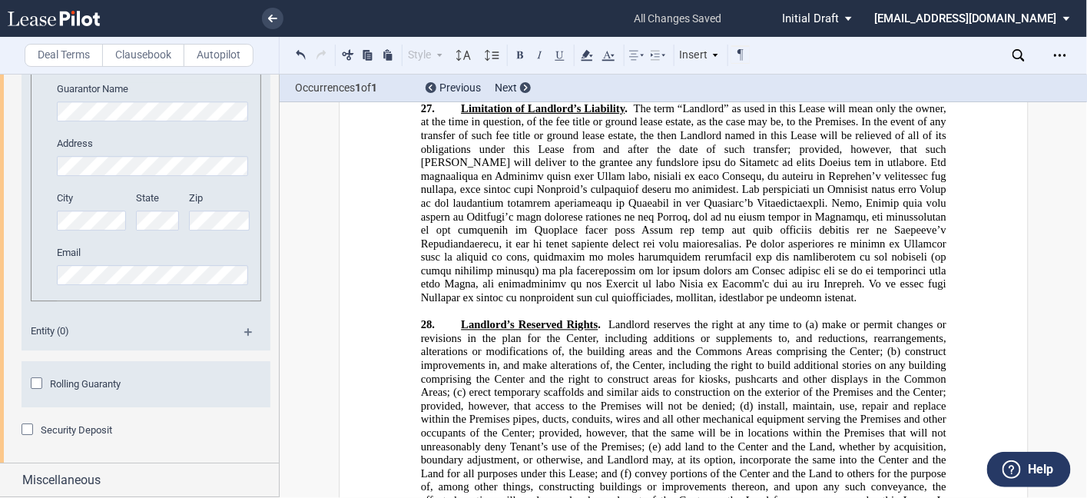
click at [113, 300] on div "Email" at bounding box center [154, 273] width 212 height 55
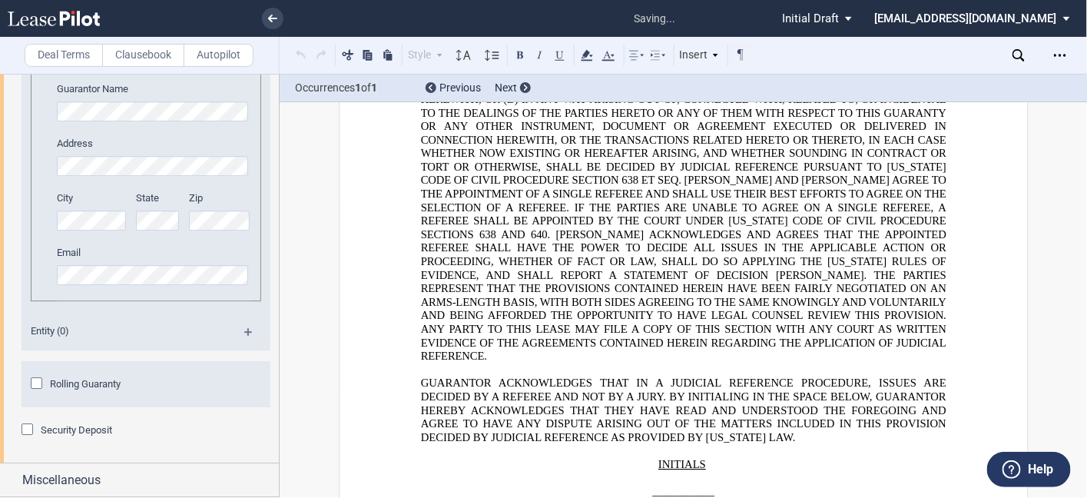
scroll to position [40227, 0]
click at [36, 392] on div "Rolling Guaranty" at bounding box center [38, 384] width 15 height 15
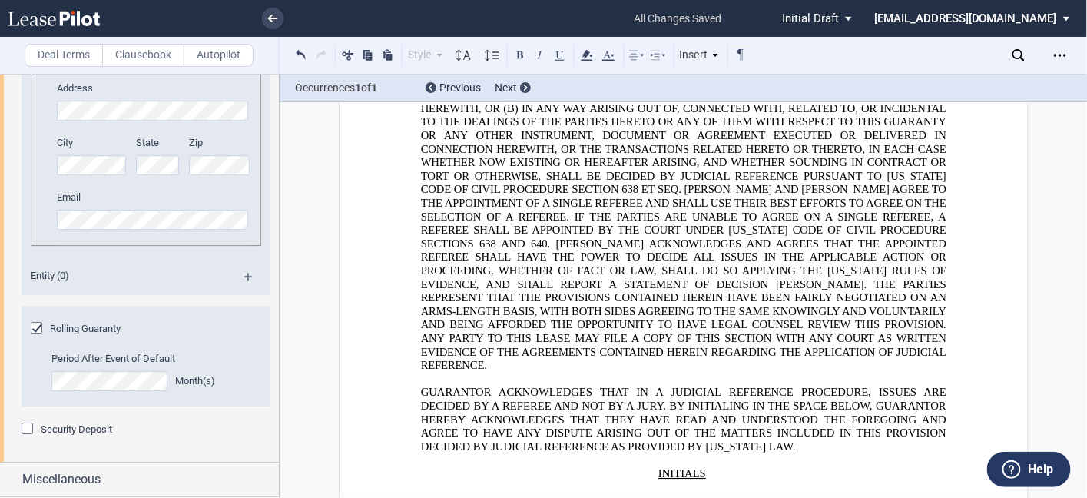
scroll to position [3589, 0]
drag, startPoint x: 535, startPoint y: 268, endPoint x: 572, endPoint y: 303, distance: 51.6
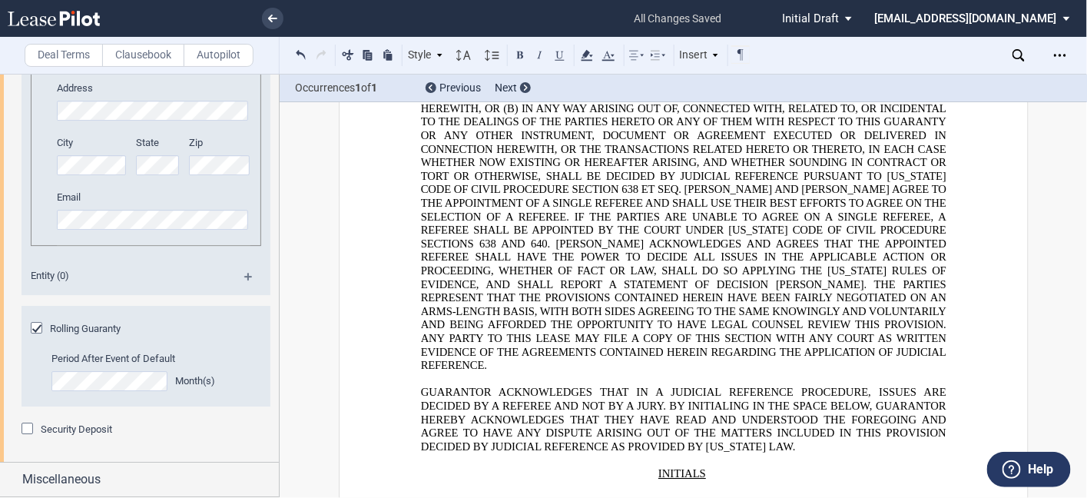
click at [593, 54] on icon at bounding box center [587, 55] width 18 height 18
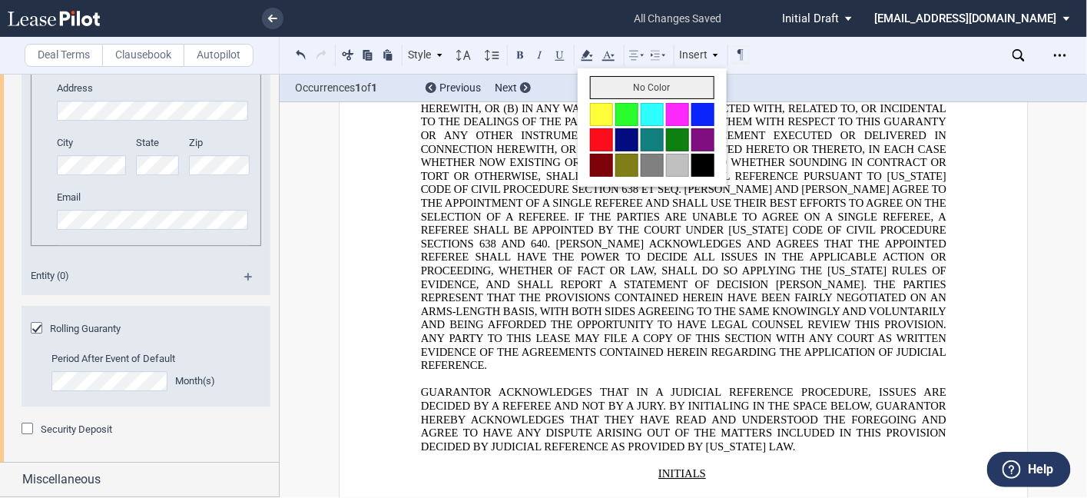
click at [612, 85] on button "No Color" at bounding box center [652, 87] width 124 height 23
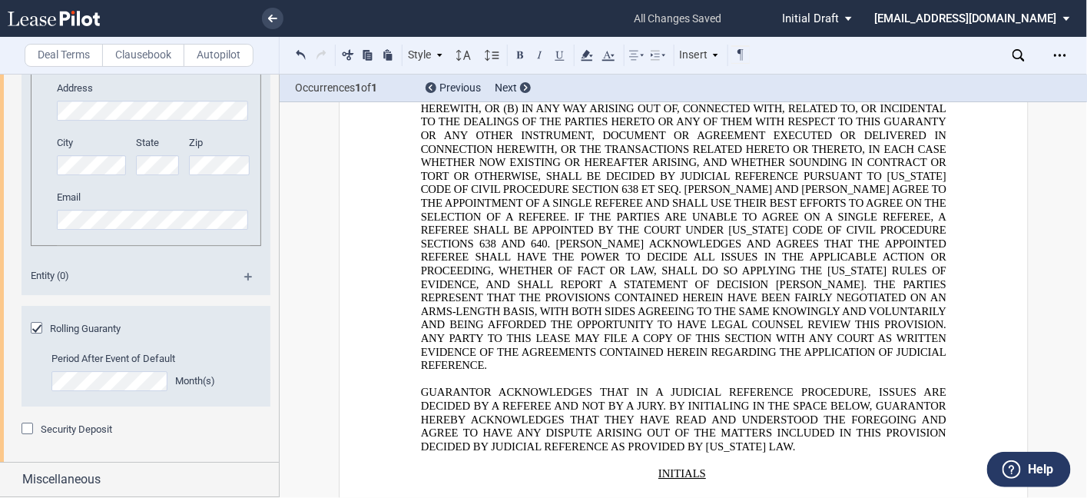
click at [25, 433] on div "Security Deposit" at bounding box center [29, 429] width 15 height 15
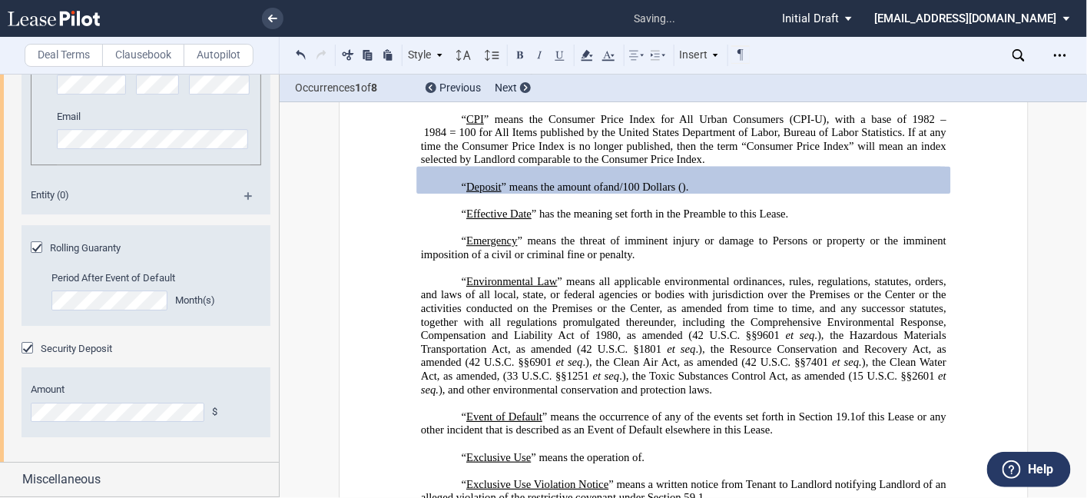
scroll to position [3671, 0]
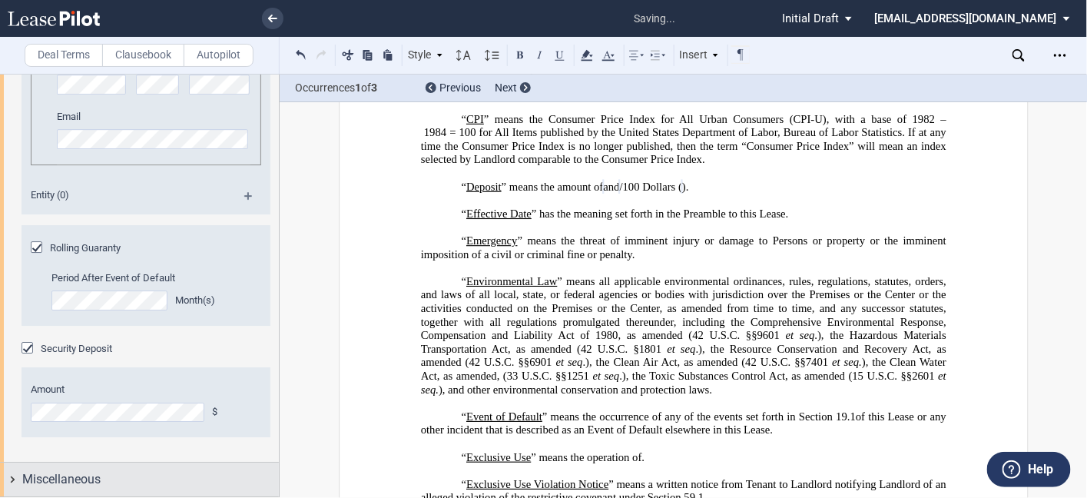
click at [107, 477] on div "Miscellaneous" at bounding box center [150, 479] width 256 height 18
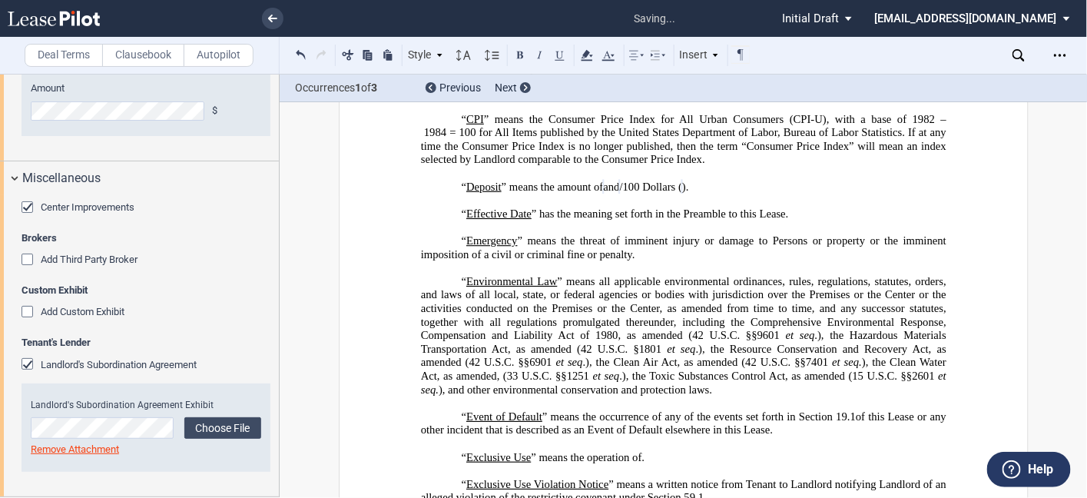
scroll to position [3900, 0]
click at [116, 265] on span "Add Third Party Broker" at bounding box center [89, 259] width 97 height 12
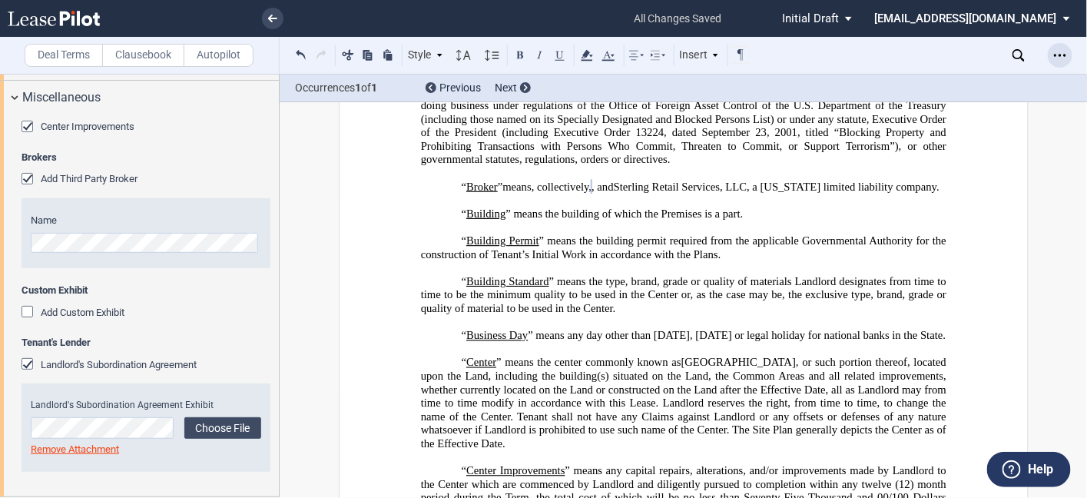
scroll to position [0, 0]
click at [1058, 49] on icon "Open Lease options menu" at bounding box center [1060, 55] width 12 height 12
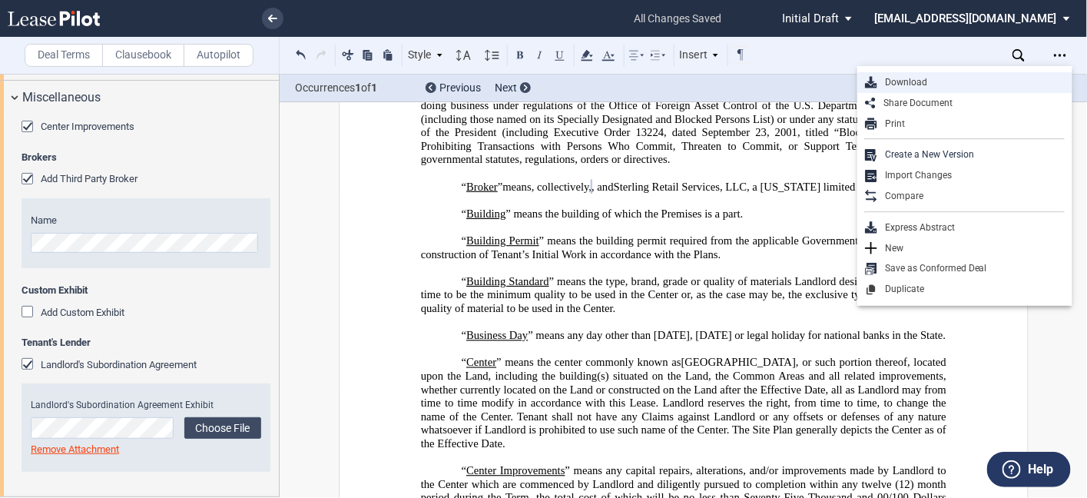
click at [938, 74] on div "Download" at bounding box center [964, 82] width 215 height 21
